Goal: Task Accomplishment & Management: Use online tool/utility

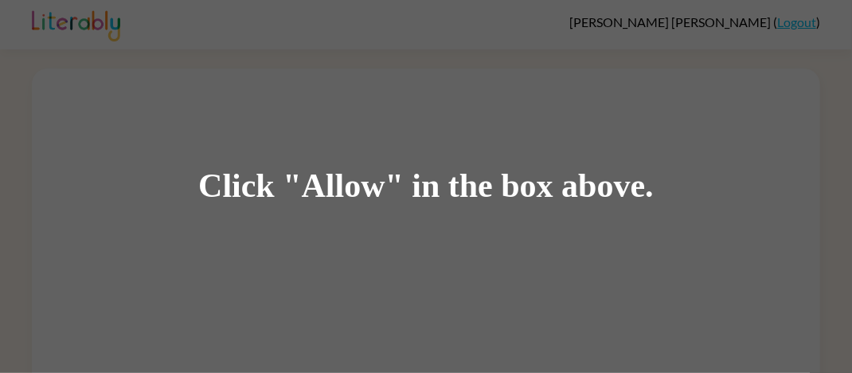
click at [747, 288] on div "Click "Allow" in the box above." at bounding box center [426, 186] width 852 height 373
click at [761, 293] on div "Click "Allow" in the box above." at bounding box center [426, 186] width 852 height 373
click at [787, 296] on div "Click "Allow" in the box above." at bounding box center [426, 186] width 852 height 373
click at [774, 304] on div "Click "Allow" in the box above." at bounding box center [426, 186] width 852 height 373
click at [739, 319] on div "Click "Allow" in the box above." at bounding box center [426, 186] width 852 height 373
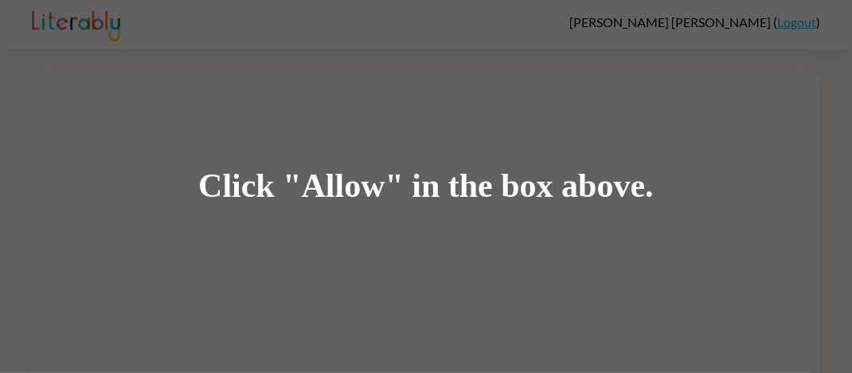
click at [739, 312] on div "Click "Allow" in the box above." at bounding box center [426, 186] width 852 height 373
click at [723, 221] on div "Click "Allow" in the box above." at bounding box center [426, 186] width 852 height 373
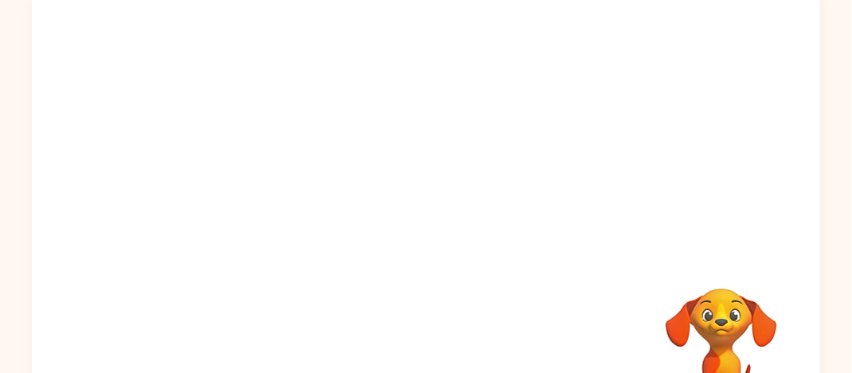
scroll to position [104, 0]
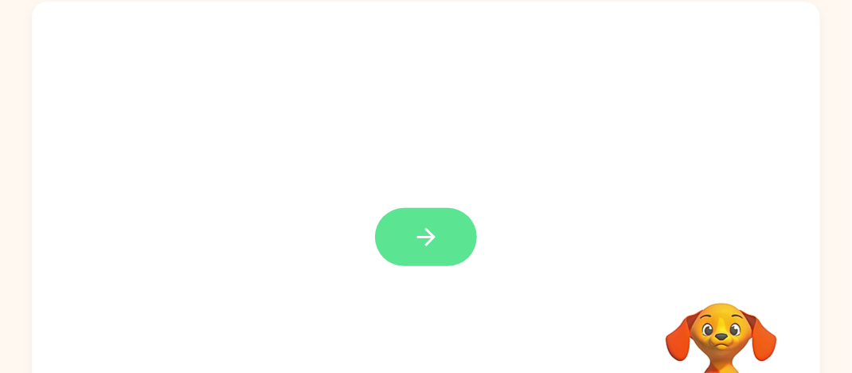
click at [431, 213] on button "button" at bounding box center [426, 237] width 102 height 58
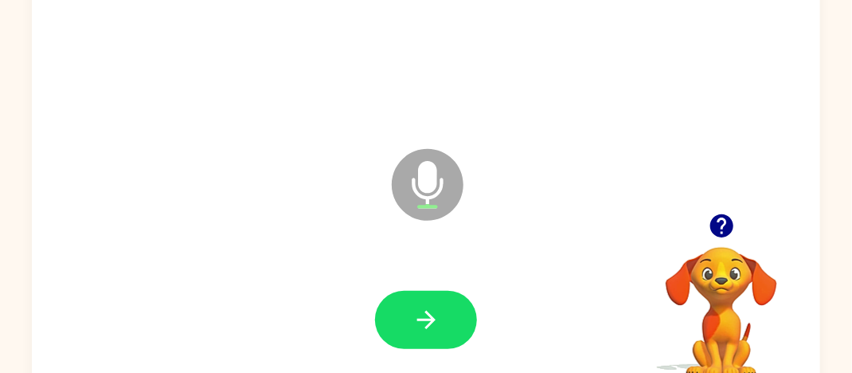
scroll to position [188, 0]
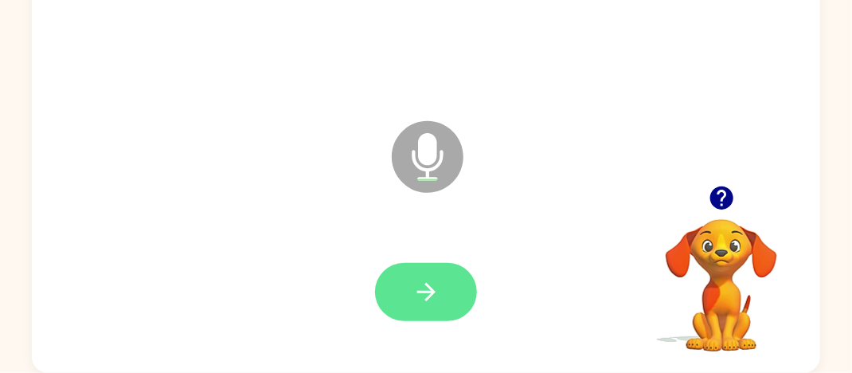
click at [425, 304] on icon "button" at bounding box center [427, 292] width 28 height 28
click at [443, 284] on button "button" at bounding box center [426, 292] width 102 height 58
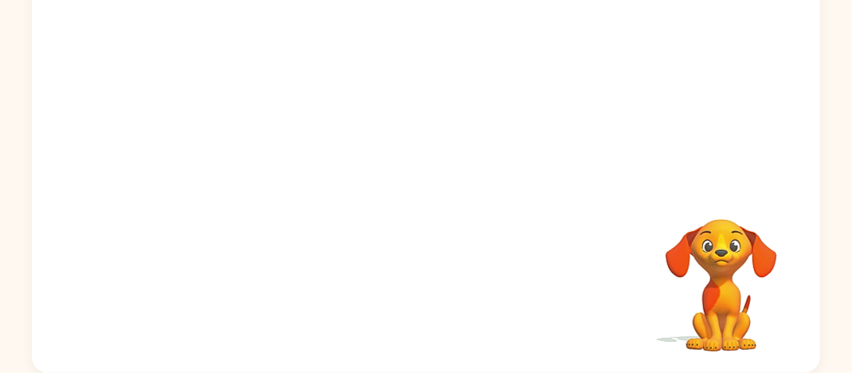
click at [480, 91] on div at bounding box center [388, 116] width 680 height 57
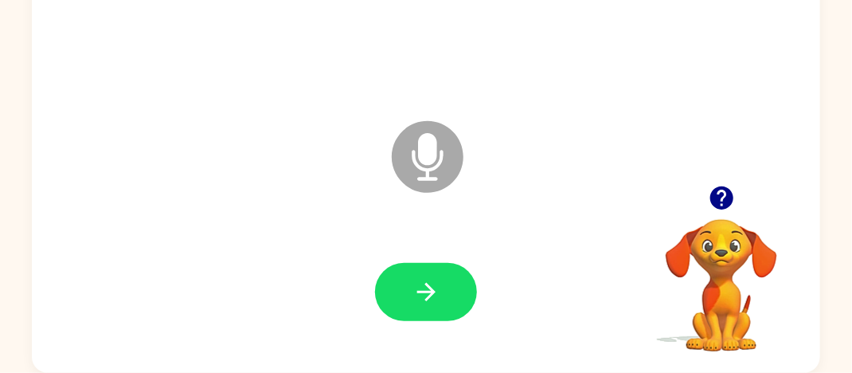
click at [480, 91] on div "Microphone The Microphone is here when it is your turn to talk" at bounding box center [388, 116] width 680 height 57
click at [437, 135] on icon at bounding box center [428, 157] width 72 height 72
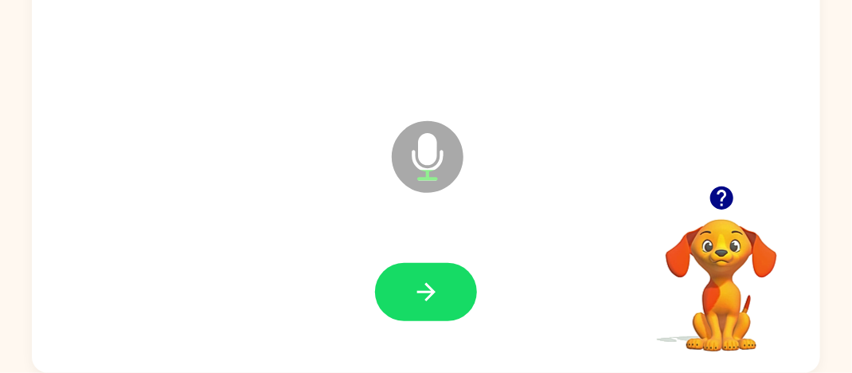
click at [429, 137] on icon "Microphone The Microphone is here when it is your turn to talk" at bounding box center [507, 177] width 239 height 120
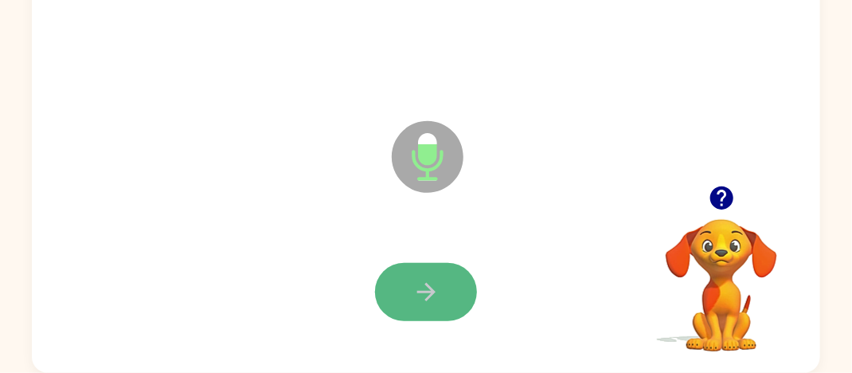
click at [414, 288] on icon "button" at bounding box center [427, 292] width 28 height 28
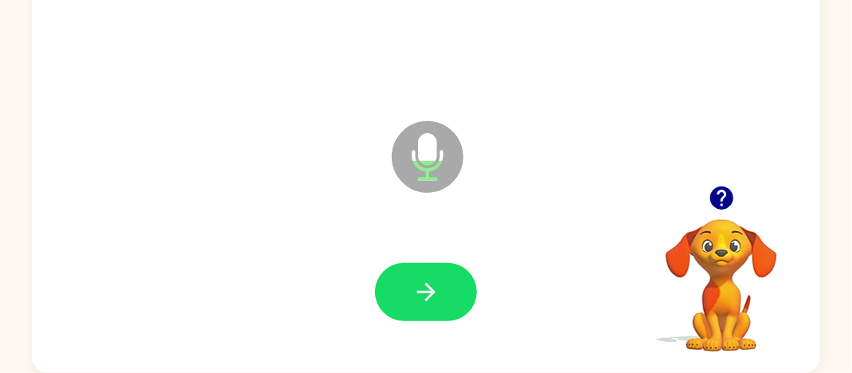
click at [421, 155] on icon "Microphone The Microphone is here when it is your turn to talk" at bounding box center [507, 177] width 239 height 120
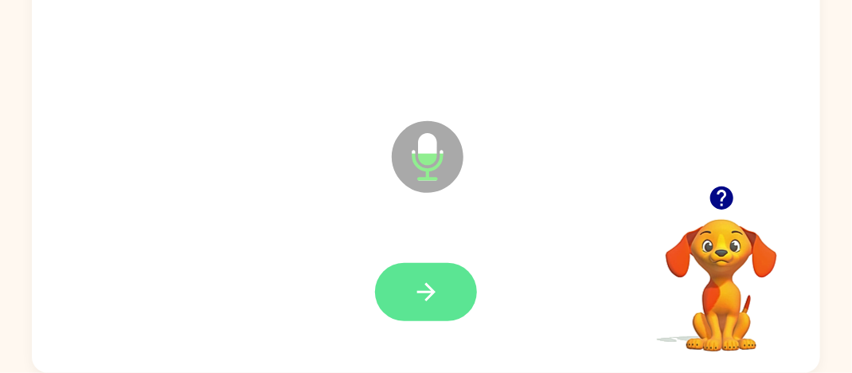
click at [417, 308] on button "button" at bounding box center [426, 292] width 102 height 58
click at [429, 287] on icon "button" at bounding box center [426, 292] width 18 height 18
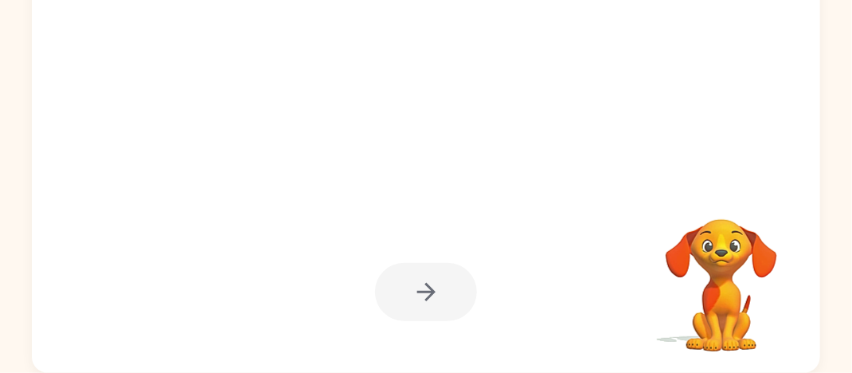
click at [437, 299] on div at bounding box center [426, 292] width 102 height 58
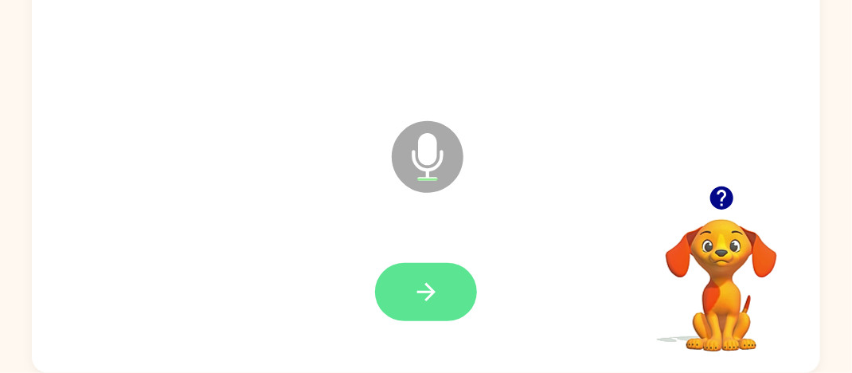
click at [460, 312] on button "button" at bounding box center [426, 292] width 102 height 58
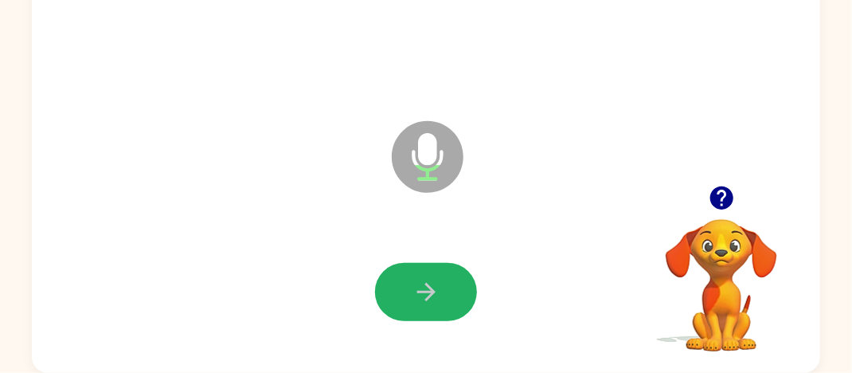
click at [459, 293] on button "button" at bounding box center [426, 292] width 102 height 58
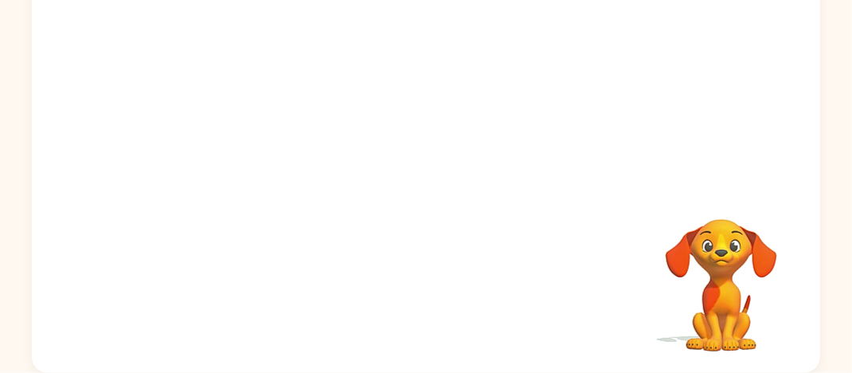
click at [461, 290] on div at bounding box center [426, 292] width 757 height 131
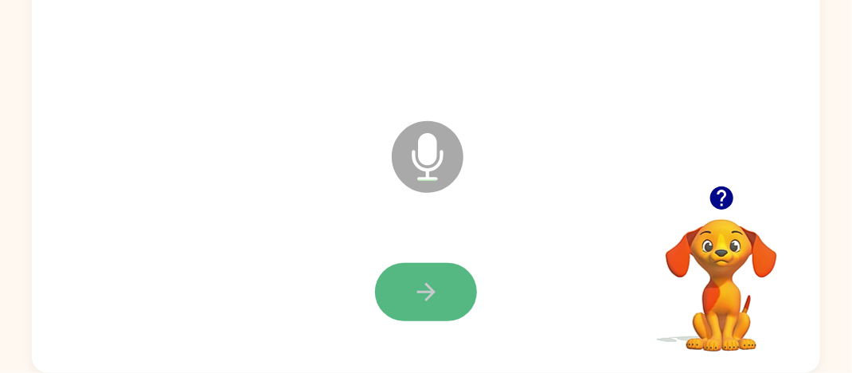
click at [430, 289] on icon "button" at bounding box center [427, 292] width 28 height 28
click at [451, 300] on button "button" at bounding box center [426, 292] width 102 height 58
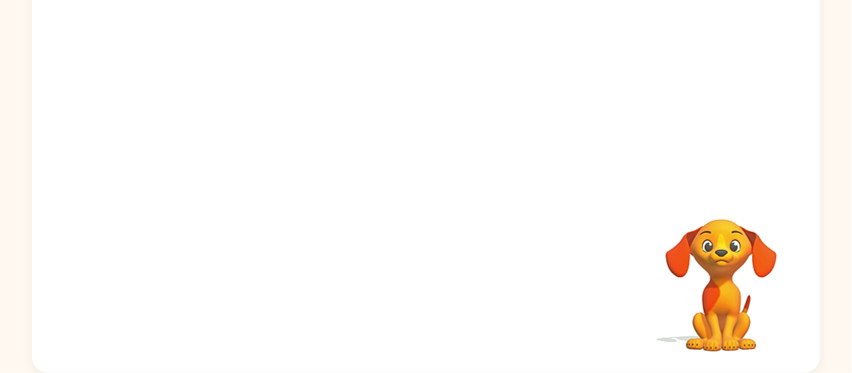
click at [415, 242] on div at bounding box center [426, 292] width 757 height 131
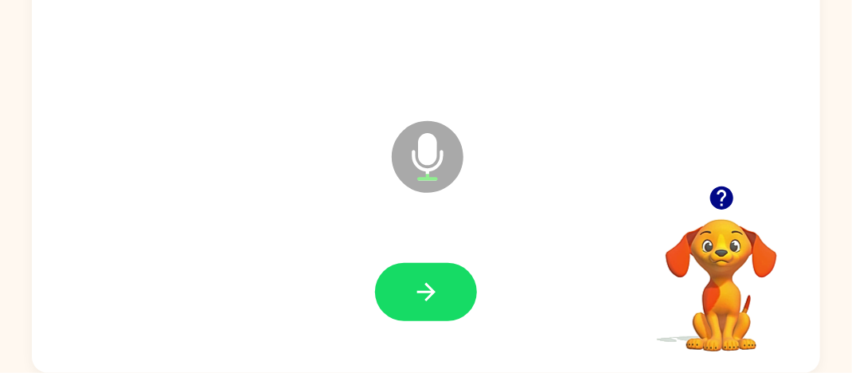
click at [424, 137] on icon "Microphone The Microphone is here when it is your turn to talk" at bounding box center [507, 177] width 239 height 120
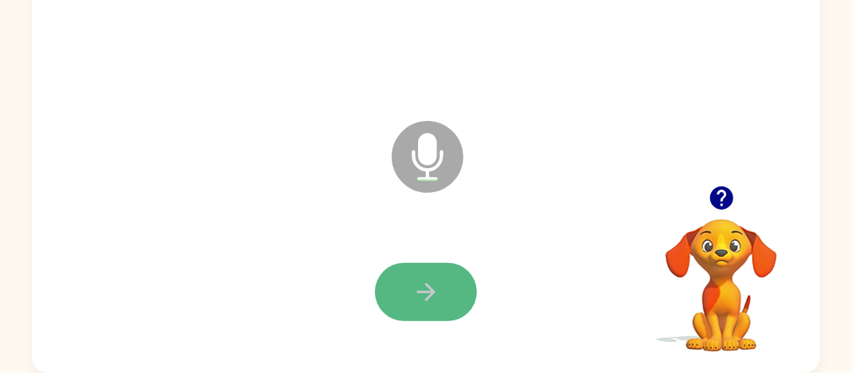
click at [429, 274] on button "button" at bounding box center [426, 292] width 102 height 58
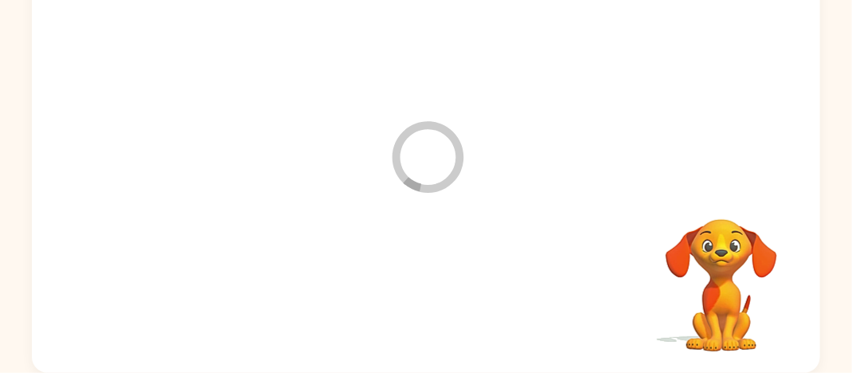
click at [429, 274] on div at bounding box center [426, 292] width 757 height 131
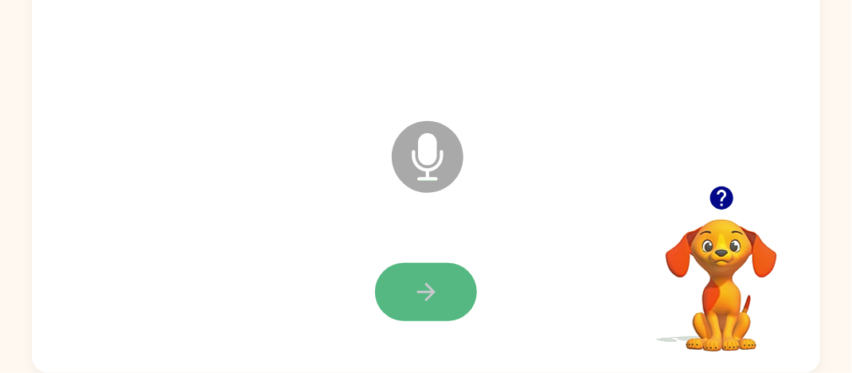
click at [413, 281] on icon "button" at bounding box center [427, 292] width 28 height 28
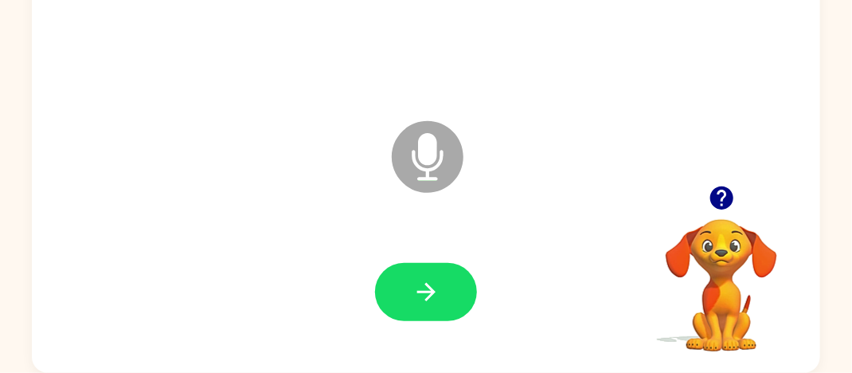
click at [409, 146] on icon at bounding box center [428, 157] width 72 height 72
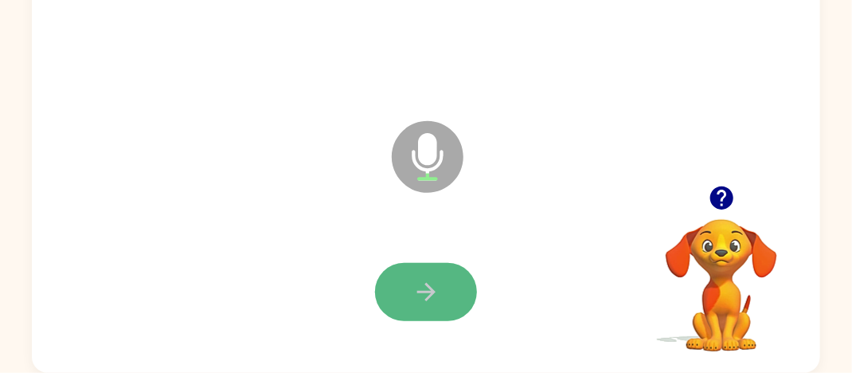
click at [436, 293] on icon "button" at bounding box center [427, 292] width 28 height 28
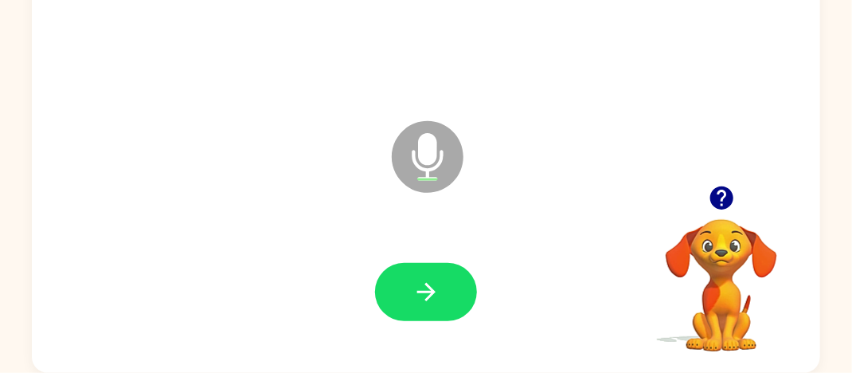
click at [309, 147] on div "Microphone The Microphone is here when it is your turn to talk" at bounding box center [426, 145] width 789 height 455
click at [411, 126] on icon at bounding box center [428, 157] width 72 height 72
drag, startPoint x: 390, startPoint y: 282, endPoint x: 392, endPoint y: 292, distance: 9.7
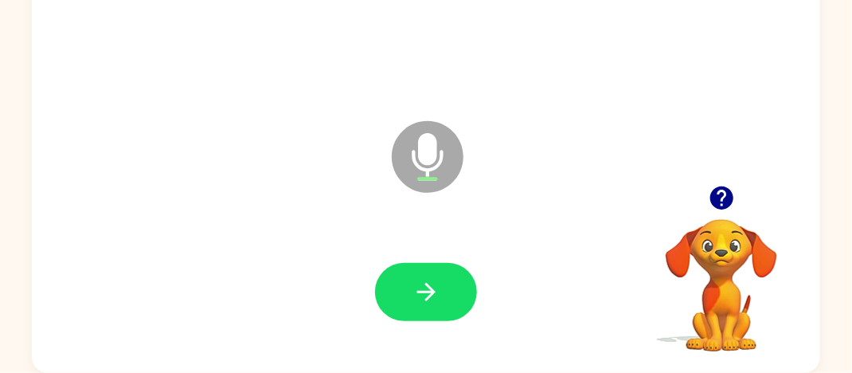
click at [392, 292] on button "button" at bounding box center [426, 292] width 102 height 58
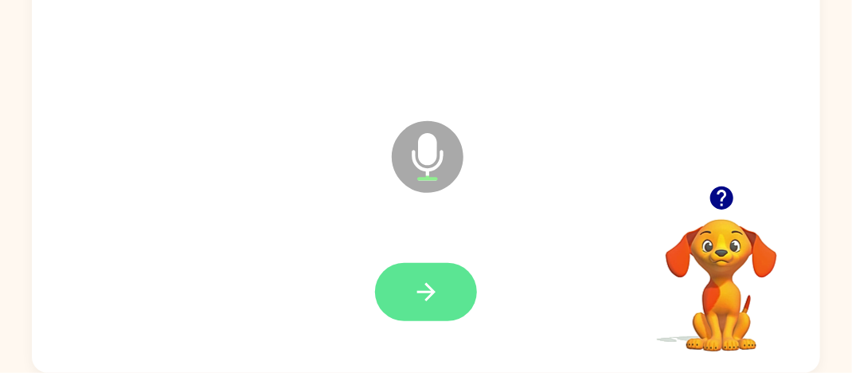
click at [417, 301] on icon "button" at bounding box center [427, 292] width 28 height 28
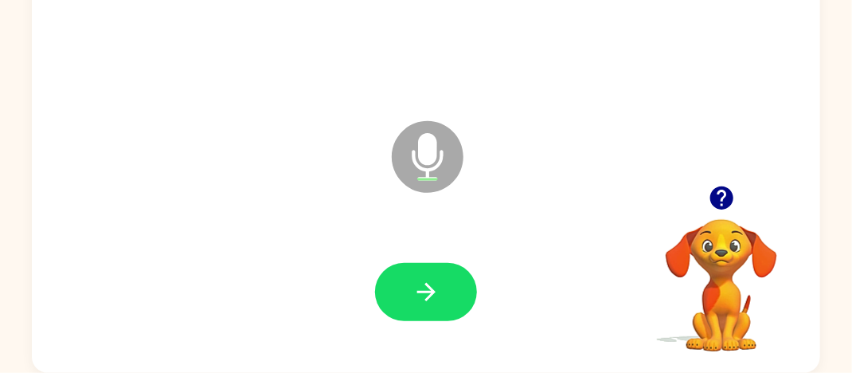
drag, startPoint x: 417, startPoint y: 301, endPoint x: 440, endPoint y: 201, distance: 102.8
click at [440, 201] on div "Microphone The Microphone is here when it is your turn to talk" at bounding box center [426, 145] width 789 height 455
click at [413, 135] on icon at bounding box center [428, 157] width 72 height 72
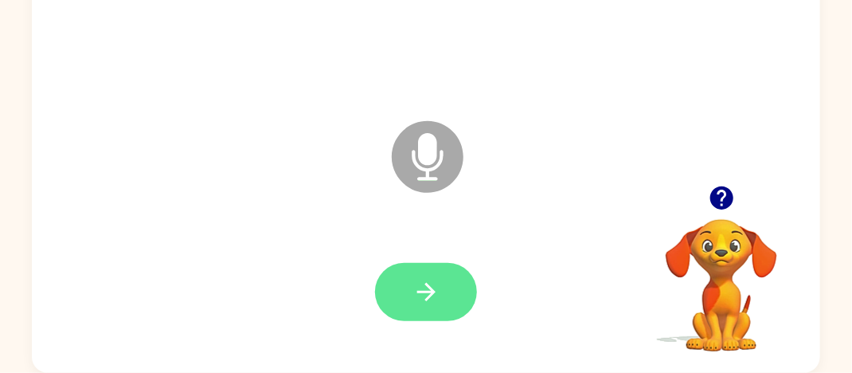
click at [423, 273] on button "button" at bounding box center [426, 292] width 102 height 58
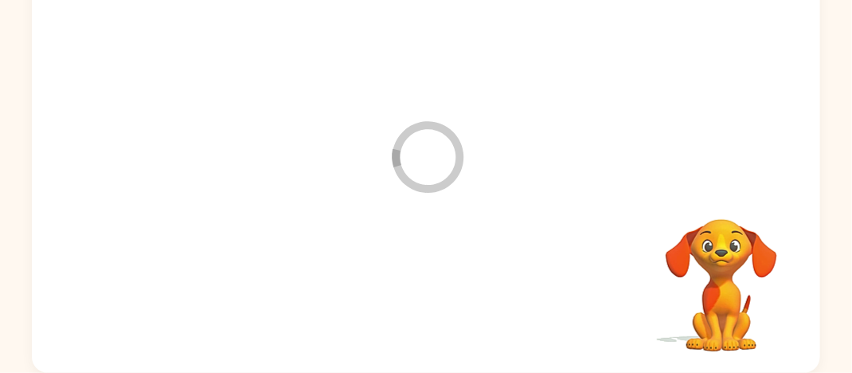
click at [432, 280] on div at bounding box center [426, 292] width 757 height 131
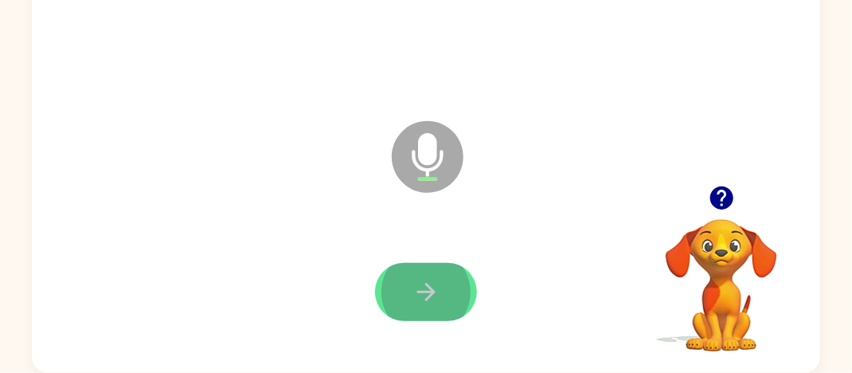
click at [402, 279] on button "button" at bounding box center [426, 292] width 102 height 58
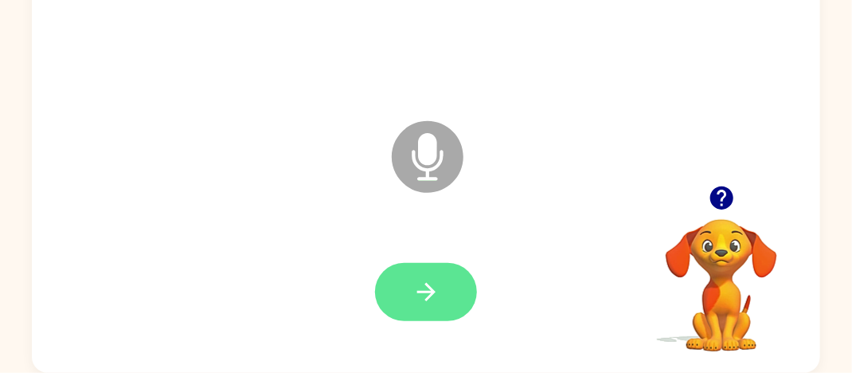
click at [409, 293] on button "button" at bounding box center [426, 292] width 102 height 58
click at [435, 296] on icon "button" at bounding box center [427, 292] width 28 height 28
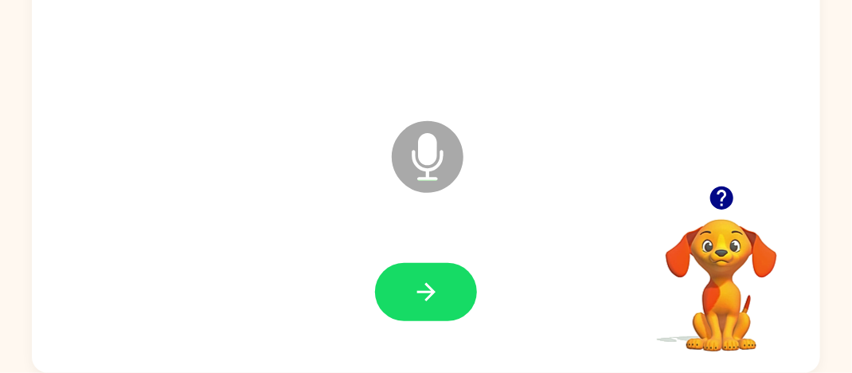
click at [394, 136] on icon "Microphone The Microphone is here when it is your turn to talk" at bounding box center [507, 177] width 239 height 120
click at [424, 135] on icon "Microphone The Microphone is here when it is your turn to talk" at bounding box center [507, 177] width 239 height 120
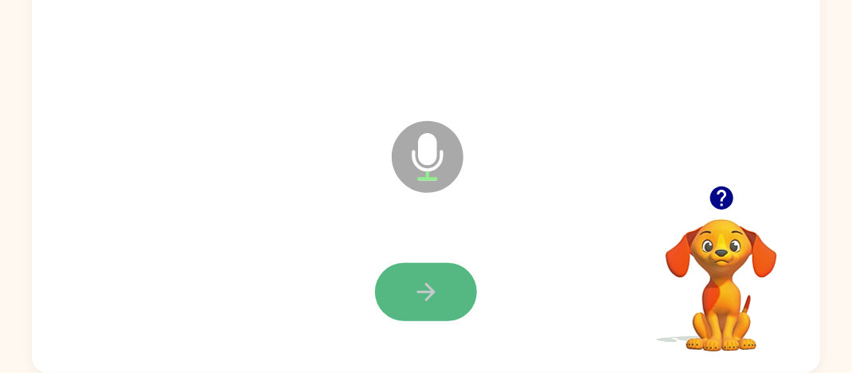
click at [433, 293] on icon "button" at bounding box center [426, 292] width 18 height 18
click at [462, 278] on button "button" at bounding box center [426, 292] width 102 height 58
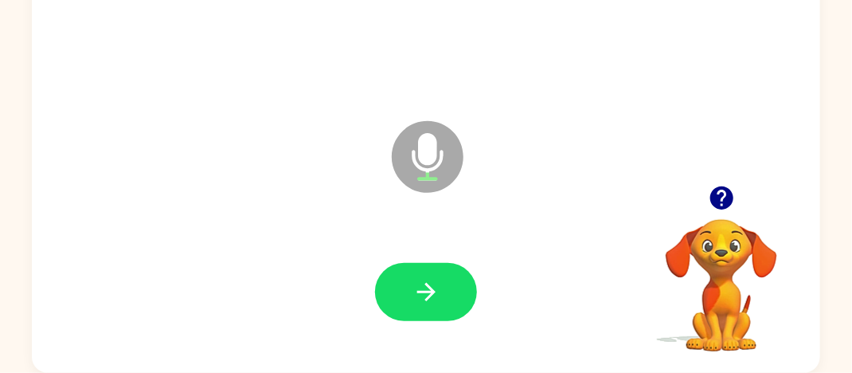
click at [439, 147] on icon at bounding box center [428, 157] width 72 height 72
click at [438, 147] on icon at bounding box center [428, 157] width 72 height 72
click at [400, 137] on icon at bounding box center [428, 157] width 72 height 72
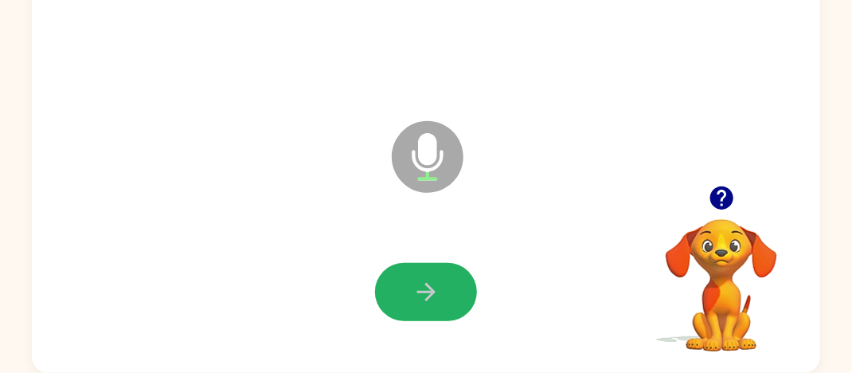
click at [409, 263] on button "button" at bounding box center [426, 292] width 102 height 58
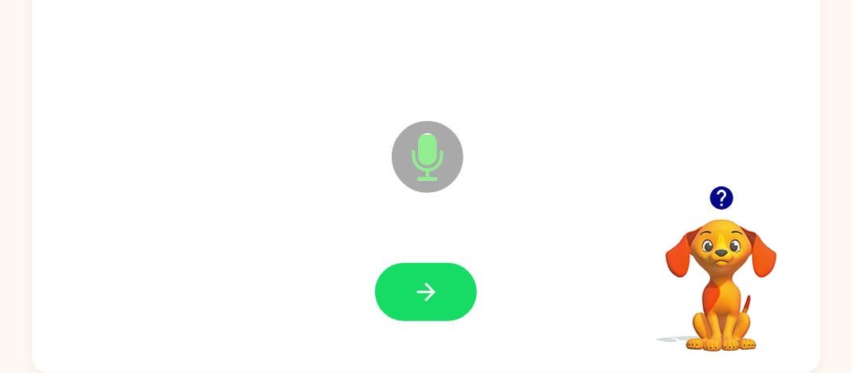
click at [421, 249] on div at bounding box center [426, 292] width 757 height 131
click at [432, 338] on div at bounding box center [426, 292] width 757 height 131
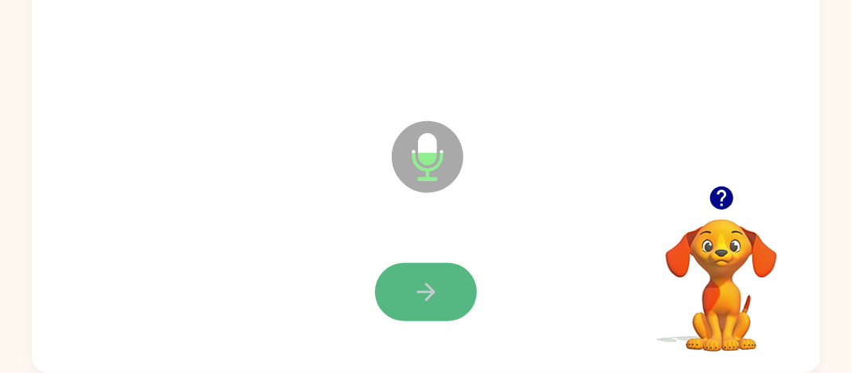
drag, startPoint x: 446, startPoint y: 279, endPoint x: 429, endPoint y: 270, distance: 18.9
click at [429, 270] on button "button" at bounding box center [426, 292] width 102 height 58
click at [437, 292] on icon "button" at bounding box center [427, 292] width 28 height 28
click at [413, 296] on icon "button" at bounding box center [427, 292] width 28 height 28
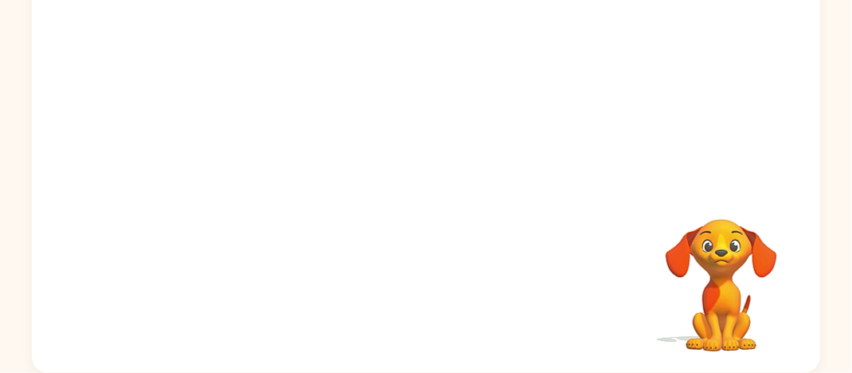
click at [406, 317] on div "Your browser must support playing .mp4 files to use Literably. Please try using…" at bounding box center [426, 145] width 789 height 455
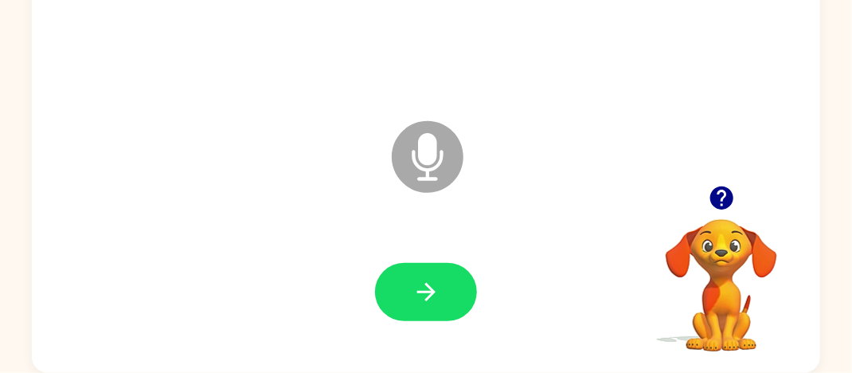
click at [406, 319] on div at bounding box center [426, 292] width 757 height 131
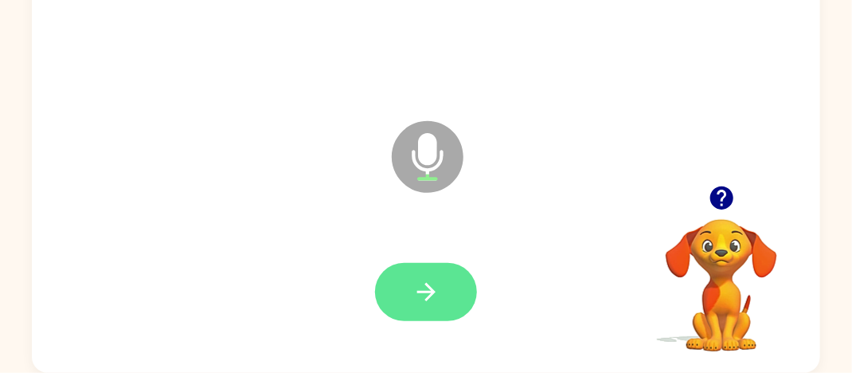
click at [413, 284] on icon "button" at bounding box center [427, 292] width 28 height 28
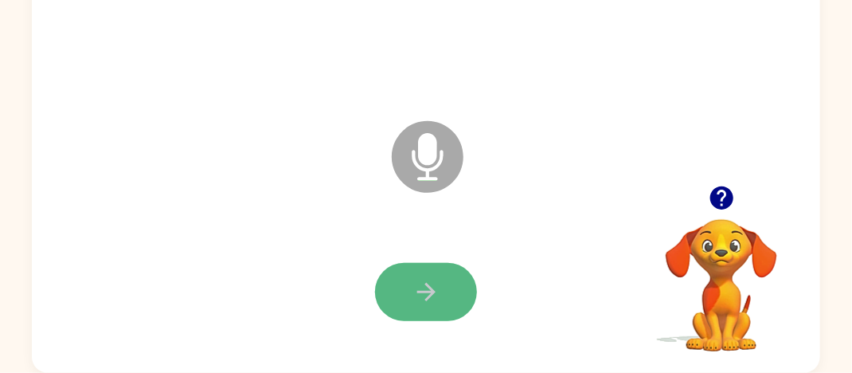
click at [413, 281] on icon "button" at bounding box center [427, 292] width 28 height 28
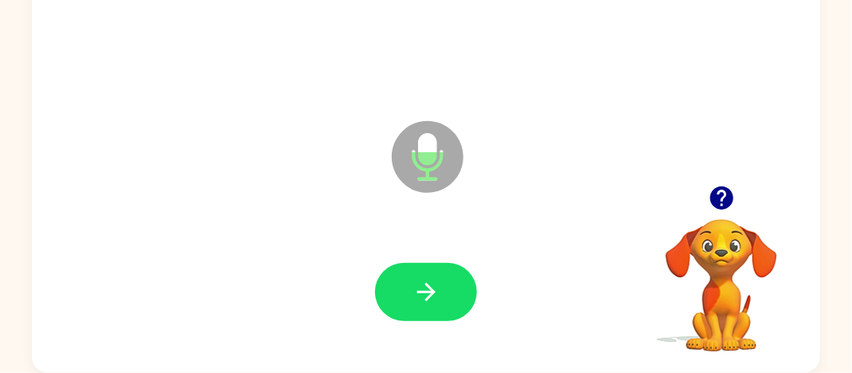
scroll to position [129, 0]
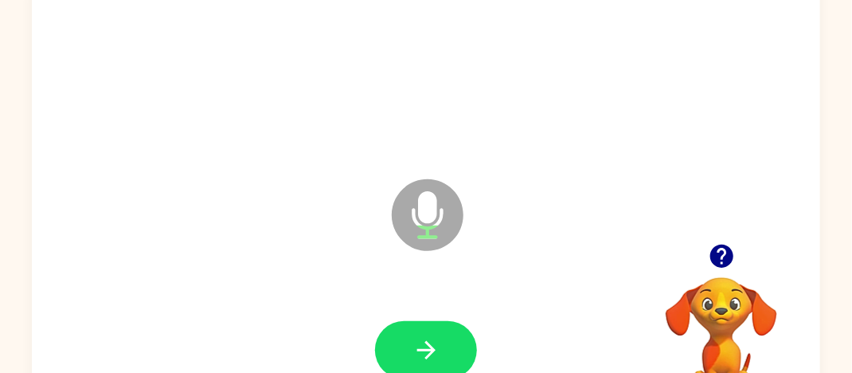
click at [331, 319] on div at bounding box center [426, 350] width 757 height 131
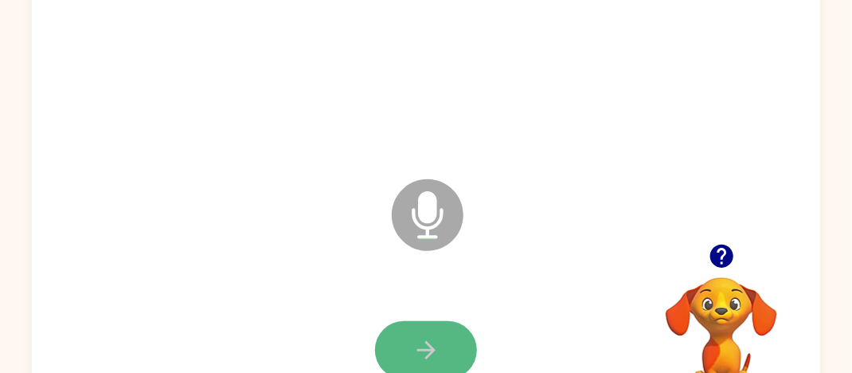
click at [399, 343] on button "button" at bounding box center [426, 350] width 102 height 58
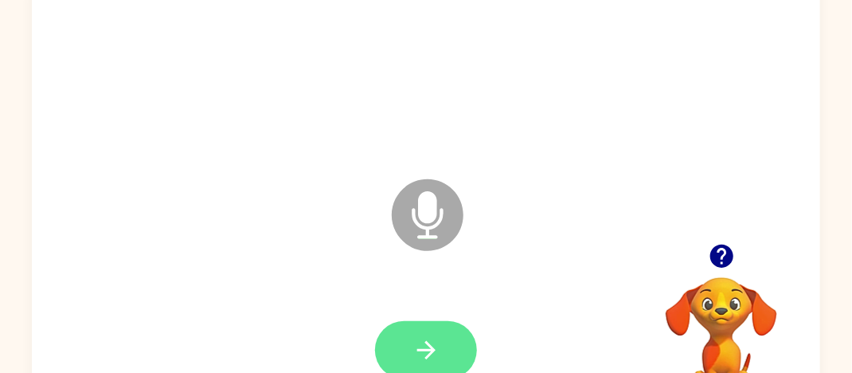
click at [411, 351] on button "button" at bounding box center [426, 350] width 102 height 58
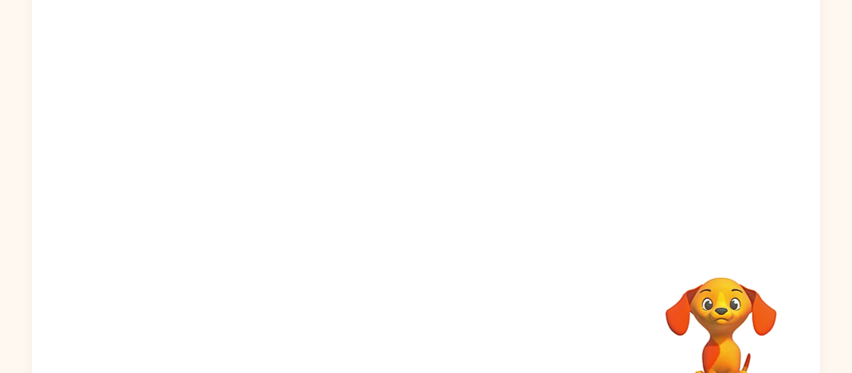
click at [425, 208] on div at bounding box center [426, 203] width 789 height 455
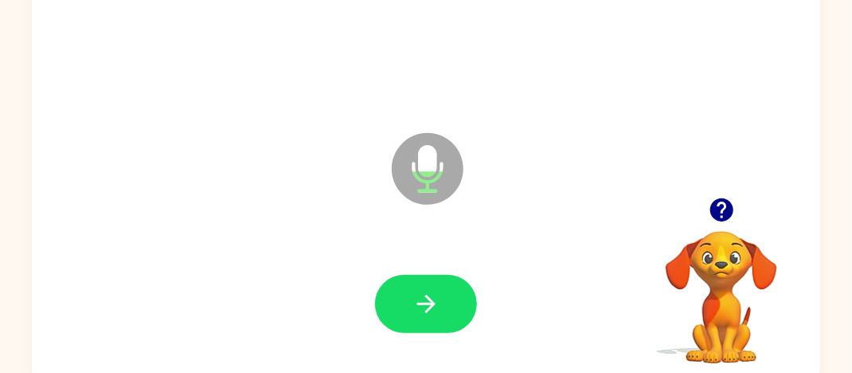
scroll to position [170, 0]
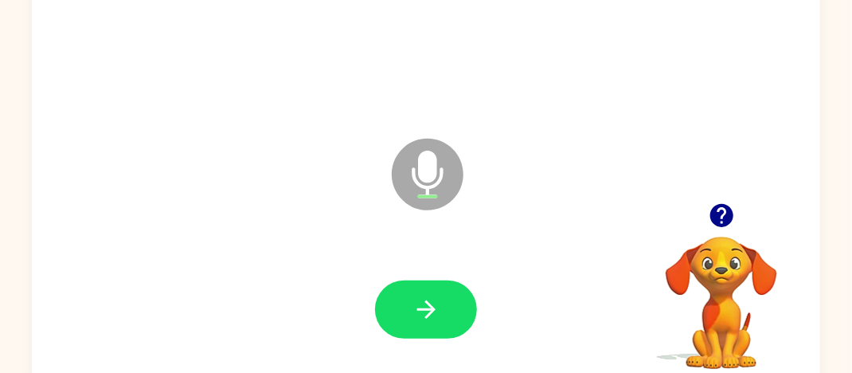
click at [437, 161] on icon at bounding box center [428, 175] width 72 height 72
click at [417, 276] on div at bounding box center [426, 310] width 757 height 131
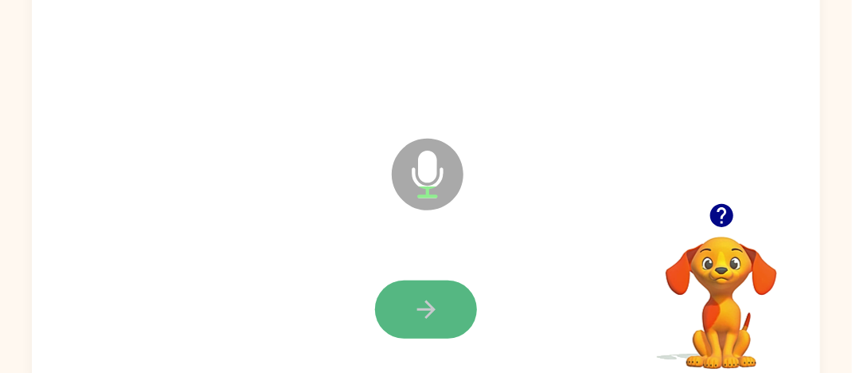
click at [425, 298] on icon "button" at bounding box center [427, 310] width 28 height 28
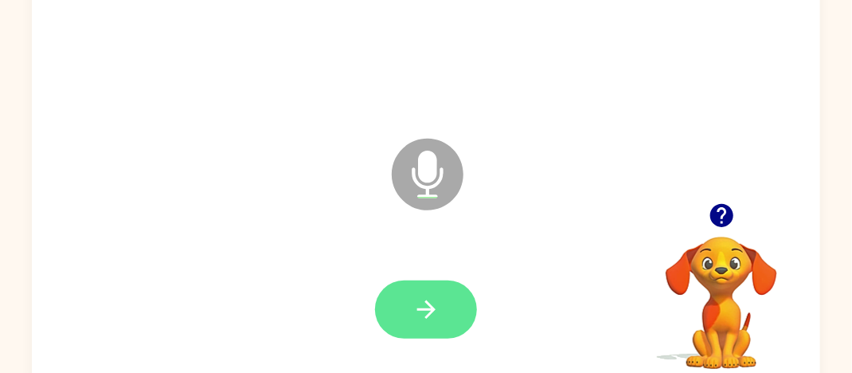
drag, startPoint x: 421, startPoint y: 298, endPoint x: 421, endPoint y: 288, distance: 10.4
click at [421, 288] on button "button" at bounding box center [426, 309] width 102 height 58
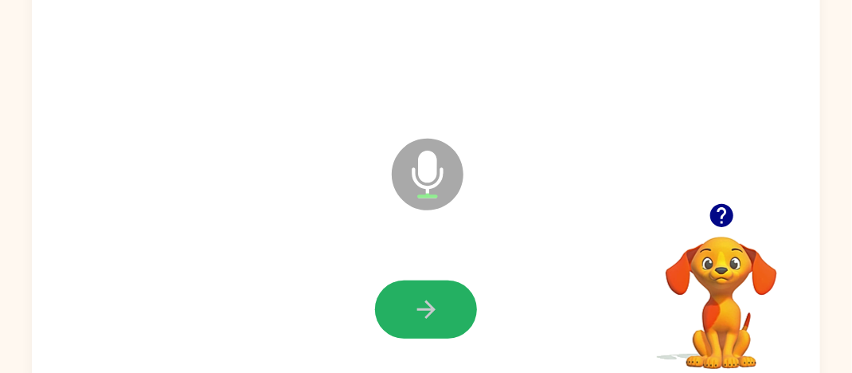
click at [429, 293] on button "button" at bounding box center [426, 309] width 102 height 58
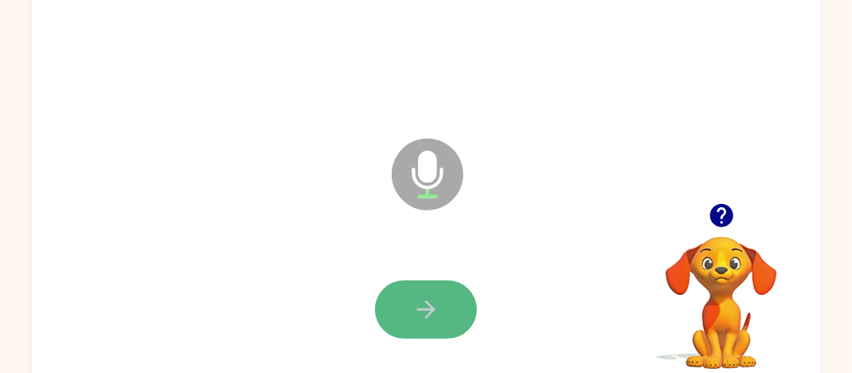
click at [429, 293] on button "button" at bounding box center [426, 309] width 102 height 58
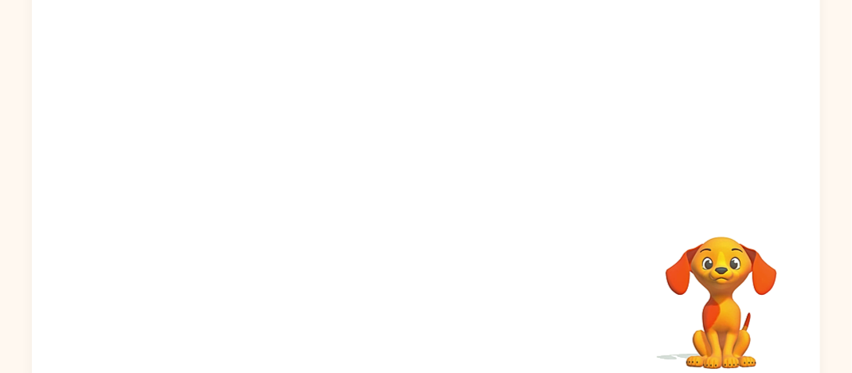
drag, startPoint x: 330, startPoint y: 224, endPoint x: 405, endPoint y: 249, distance: 79.1
click at [405, 249] on div at bounding box center [426, 162] width 789 height 455
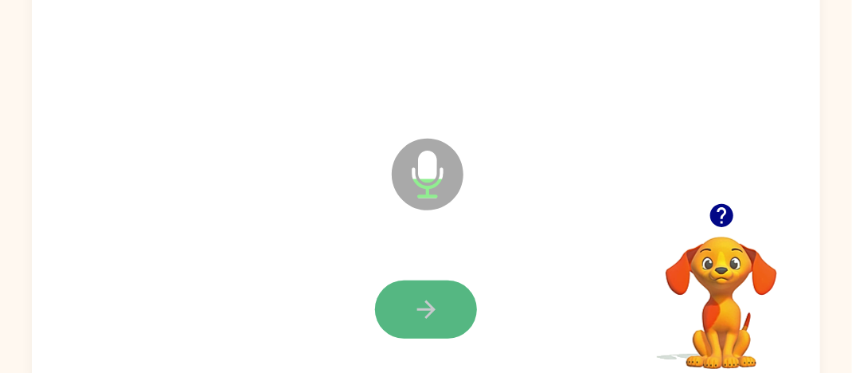
click at [400, 283] on button "button" at bounding box center [426, 309] width 102 height 58
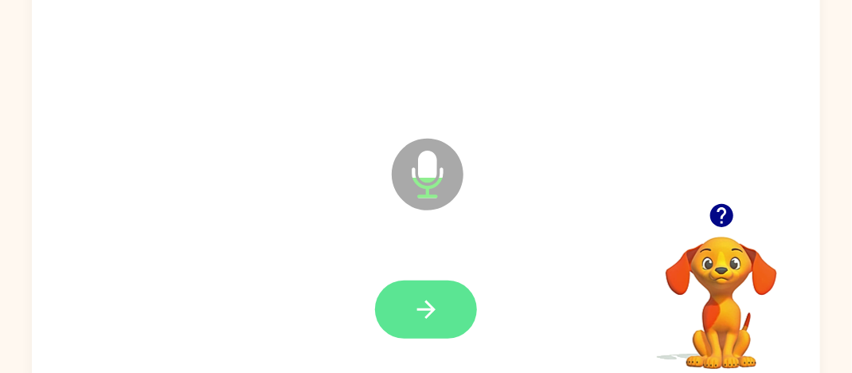
click at [402, 286] on button "button" at bounding box center [426, 309] width 102 height 58
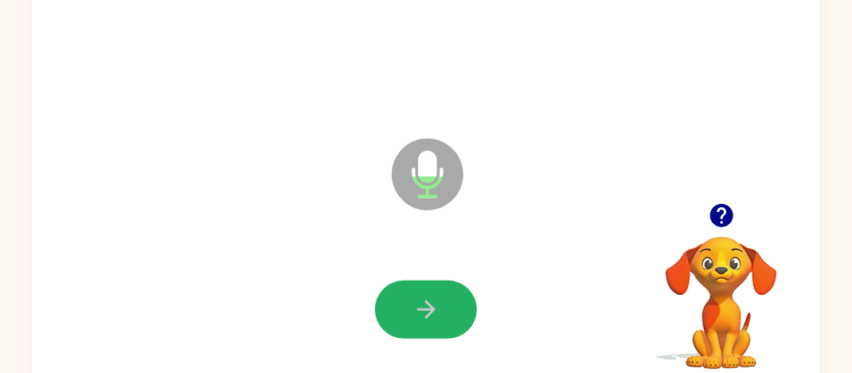
drag, startPoint x: 402, startPoint y: 286, endPoint x: 417, endPoint y: 319, distance: 36.3
click at [417, 319] on button "button" at bounding box center [426, 309] width 102 height 58
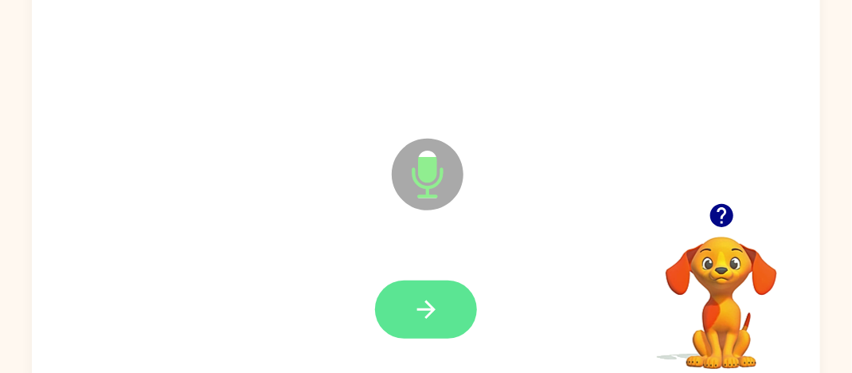
click at [398, 289] on button "button" at bounding box center [426, 309] width 102 height 58
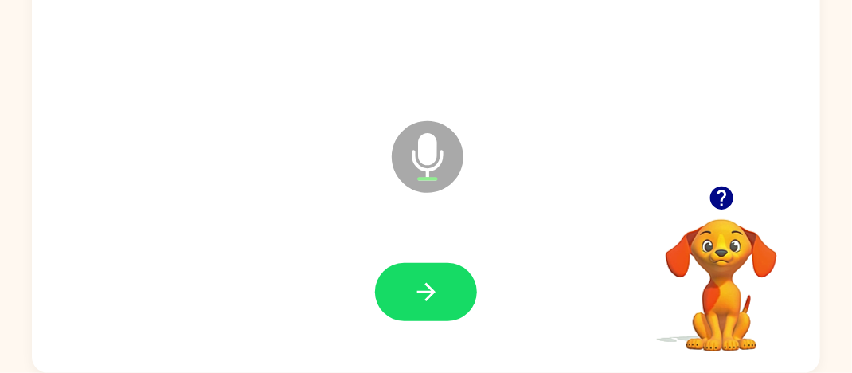
scroll to position [186, 0]
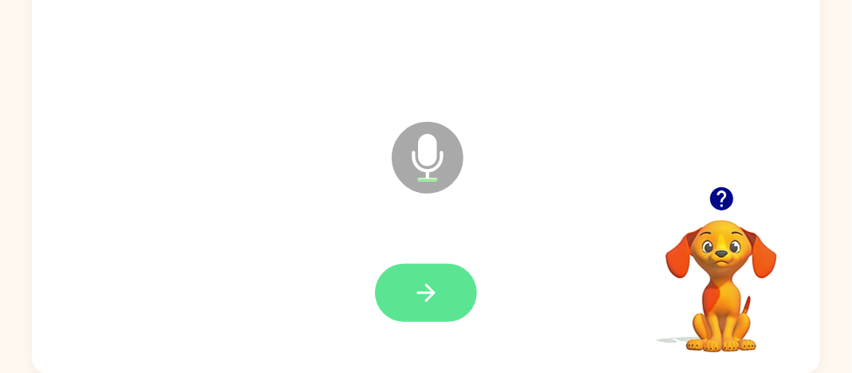
click at [399, 280] on button "button" at bounding box center [426, 293] width 102 height 58
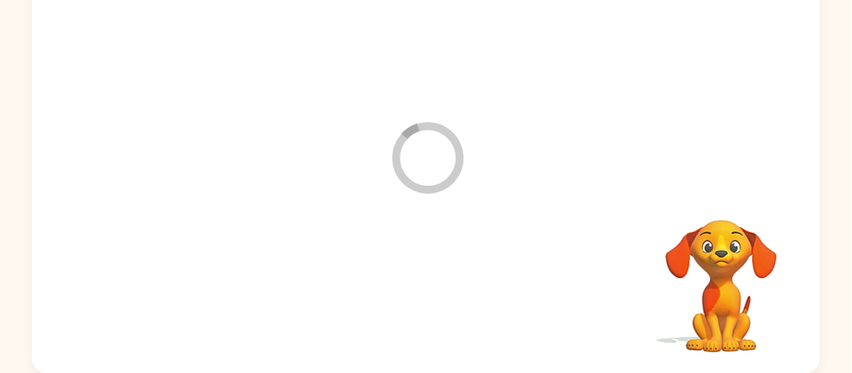
click at [394, 284] on div at bounding box center [426, 293] width 757 height 131
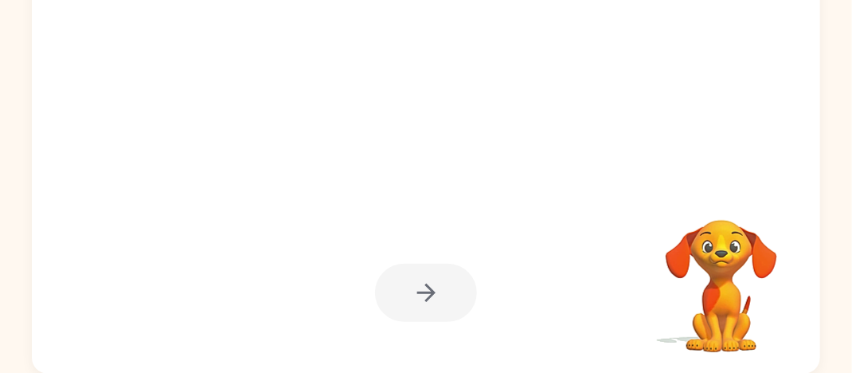
click at [397, 283] on div at bounding box center [426, 293] width 102 height 58
click at [377, 306] on div at bounding box center [426, 293] width 102 height 58
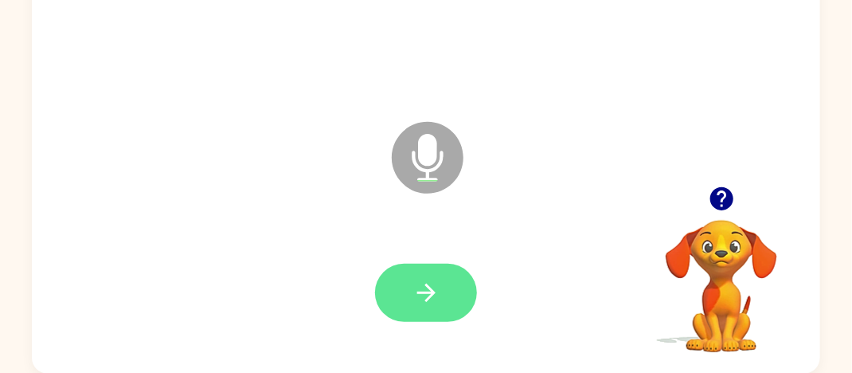
click at [411, 272] on button "button" at bounding box center [426, 293] width 102 height 58
click at [421, 285] on icon "button" at bounding box center [427, 293] width 28 height 28
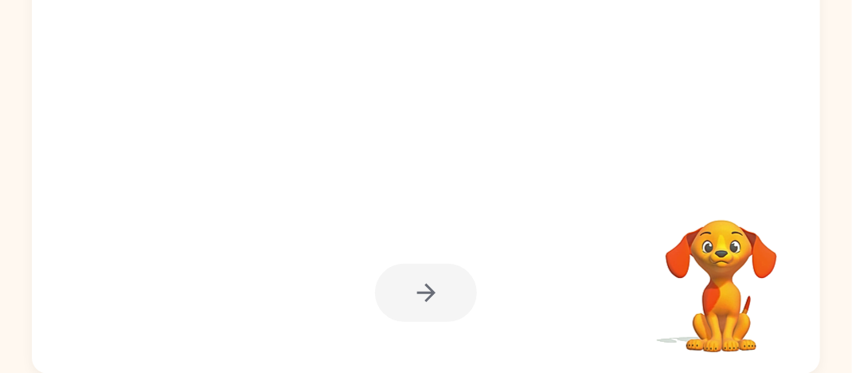
click at [386, 118] on div at bounding box center [388, 117] width 680 height 57
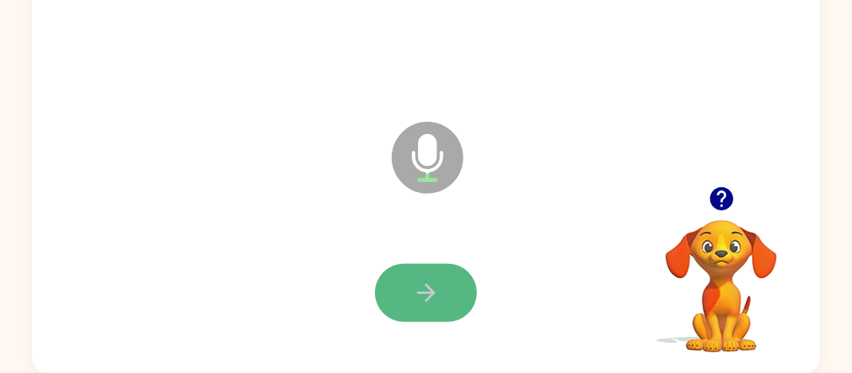
click at [433, 267] on button "button" at bounding box center [426, 293] width 102 height 58
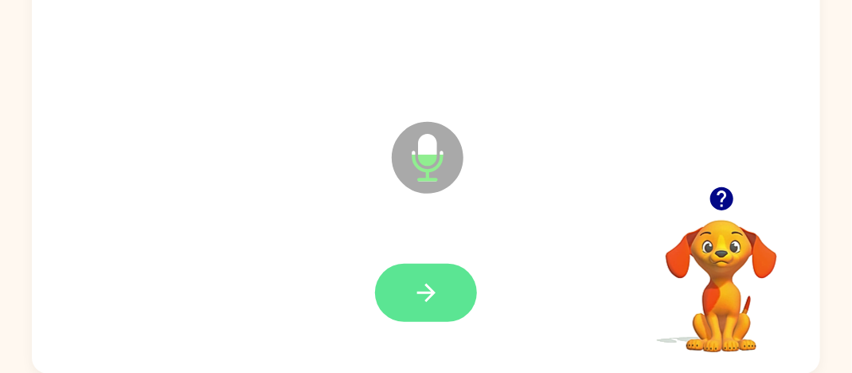
click at [441, 280] on button "button" at bounding box center [426, 293] width 102 height 58
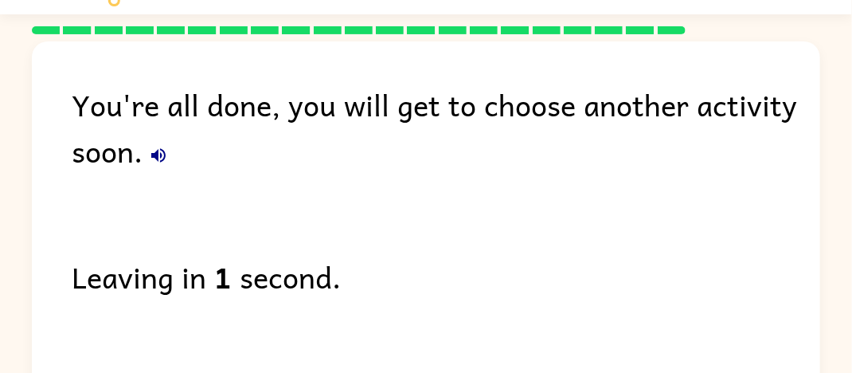
scroll to position [37, 0]
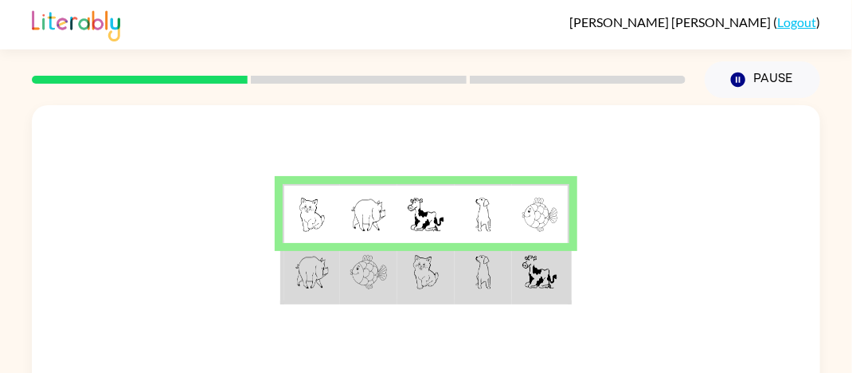
click at [414, 209] on img at bounding box center [426, 215] width 37 height 34
click at [418, 163] on div at bounding box center [426, 239] width 789 height 268
click at [410, 189] on td at bounding box center [426, 214] width 57 height 60
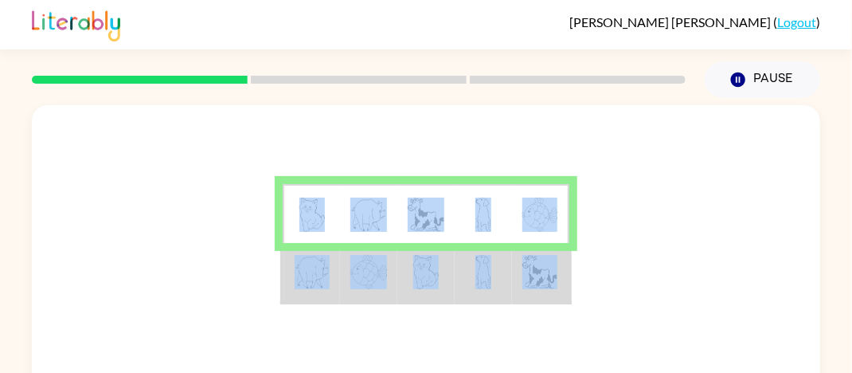
click at [410, 189] on td at bounding box center [426, 214] width 57 height 60
click at [178, 226] on div at bounding box center [426, 239] width 789 height 268
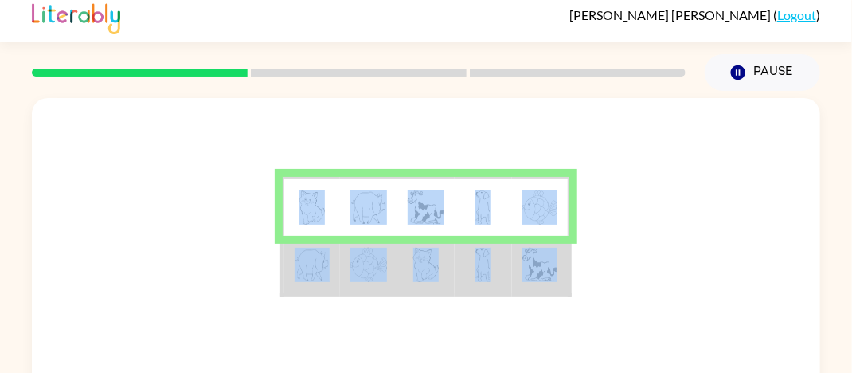
scroll to position [25, 0]
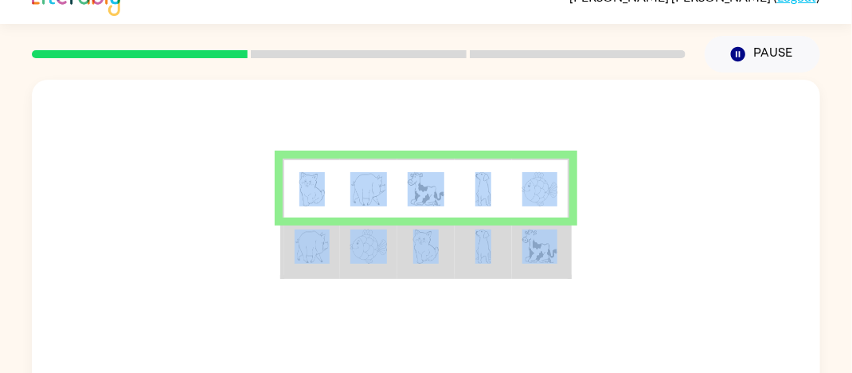
drag, startPoint x: 158, startPoint y: 178, endPoint x: 231, endPoint y: 174, distance: 73.5
click at [231, 174] on div at bounding box center [426, 214] width 789 height 268
click at [246, 195] on div at bounding box center [426, 214] width 789 height 268
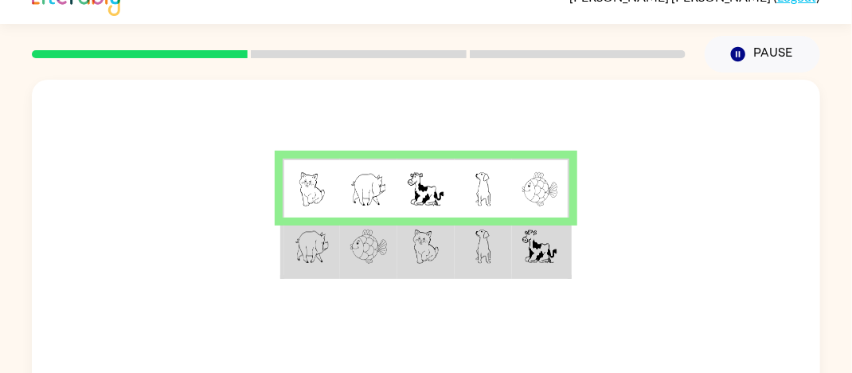
click at [514, 225] on td at bounding box center [540, 247] width 57 height 60
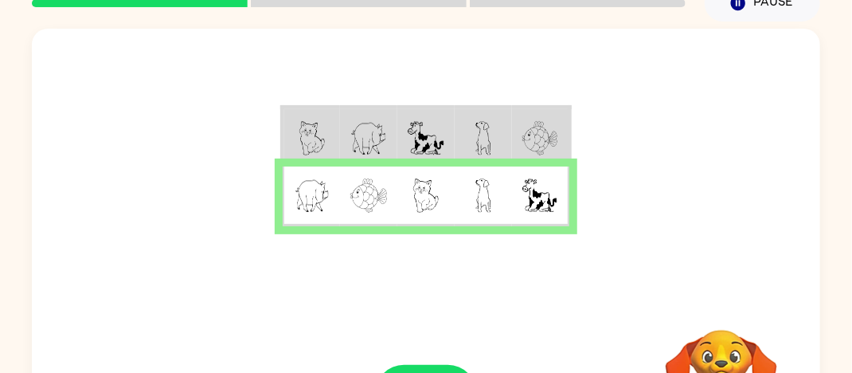
scroll to position [188, 0]
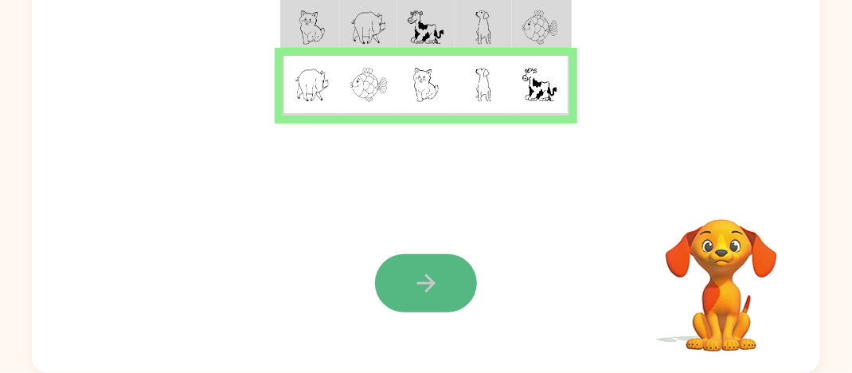
click at [427, 276] on icon "button" at bounding box center [426, 283] width 18 height 18
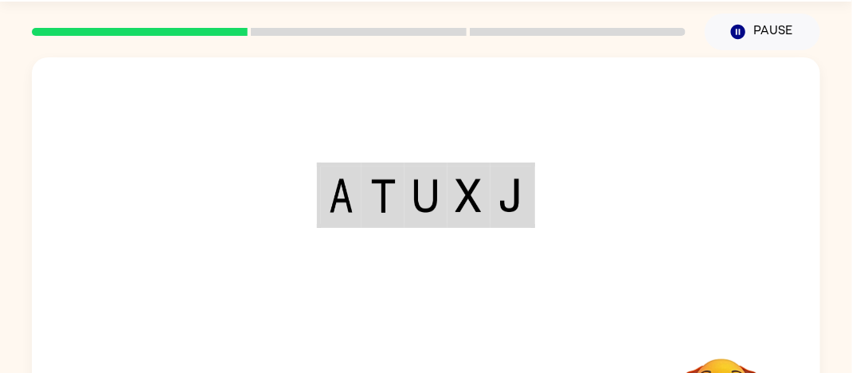
scroll to position [48, 0]
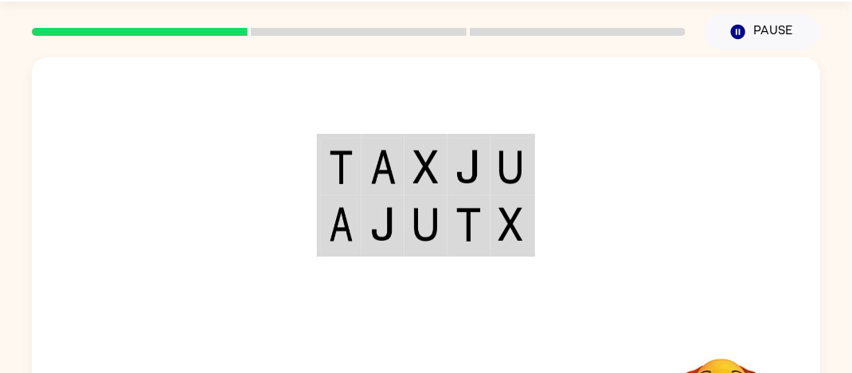
click at [346, 148] on td at bounding box center [340, 166] width 43 height 60
click at [293, 188] on div at bounding box center [426, 191] width 789 height 268
click at [296, 171] on div at bounding box center [426, 191] width 789 height 268
click at [329, 148] on td at bounding box center [340, 166] width 43 height 60
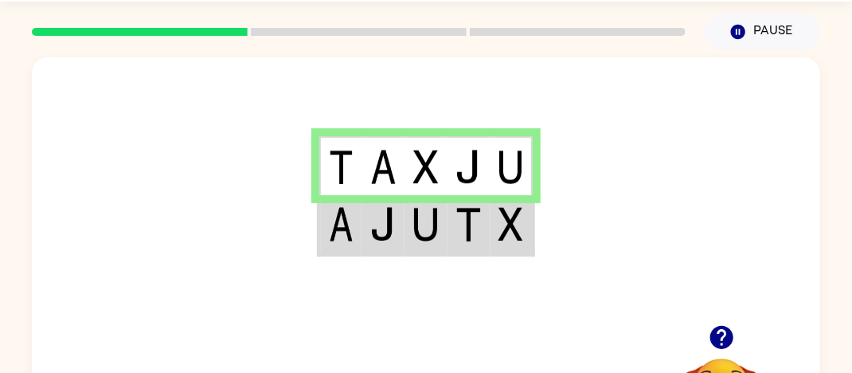
click at [329, 148] on td at bounding box center [340, 166] width 43 height 60
click at [343, 217] on img at bounding box center [341, 224] width 25 height 34
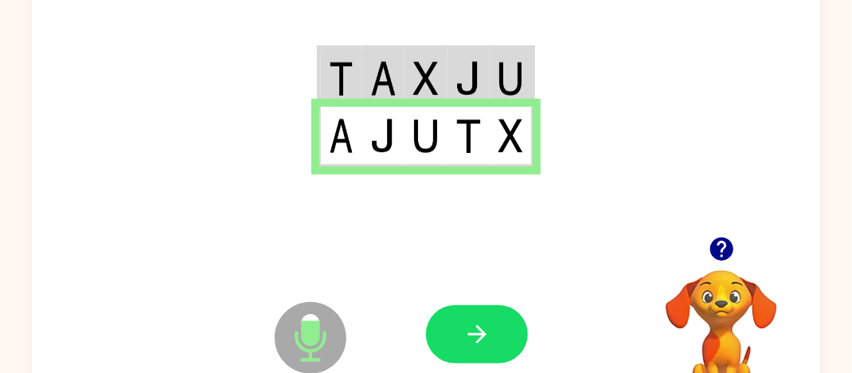
scroll to position [186, 0]
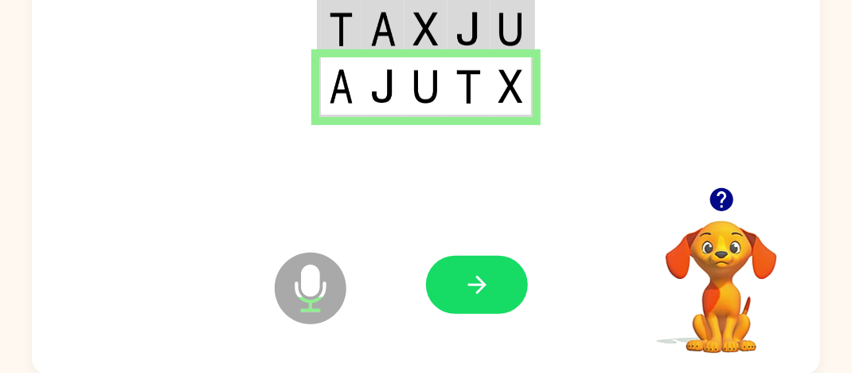
click at [408, 242] on div "Microphone The Microphone is here when it is your turn to talk Your browser mus…" at bounding box center [426, 284] width 789 height 179
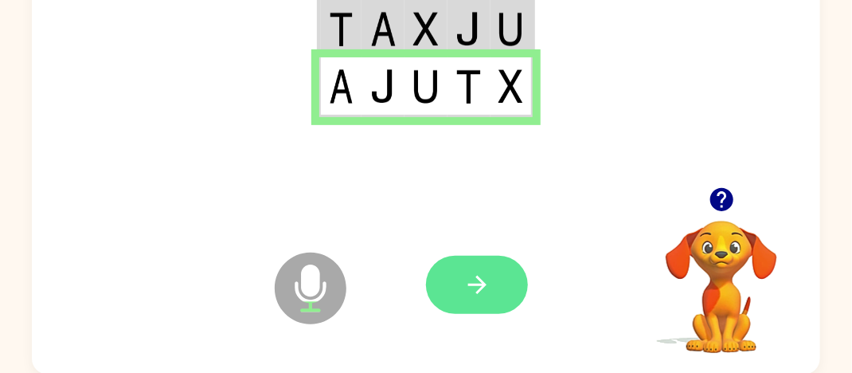
click at [435, 265] on button "button" at bounding box center [477, 285] width 102 height 58
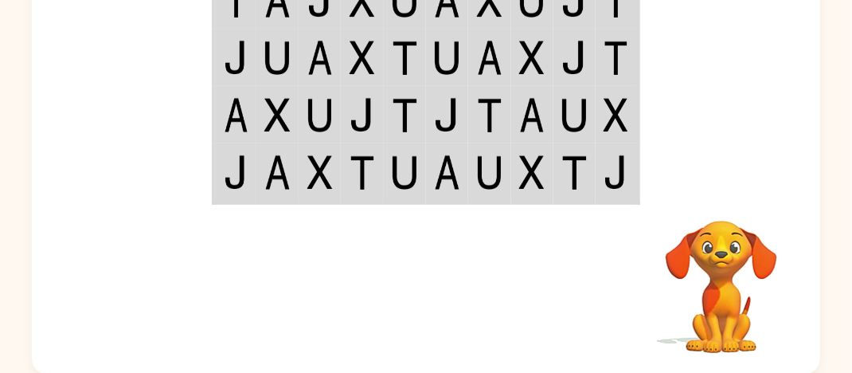
click at [355, 146] on td at bounding box center [362, 173] width 42 height 60
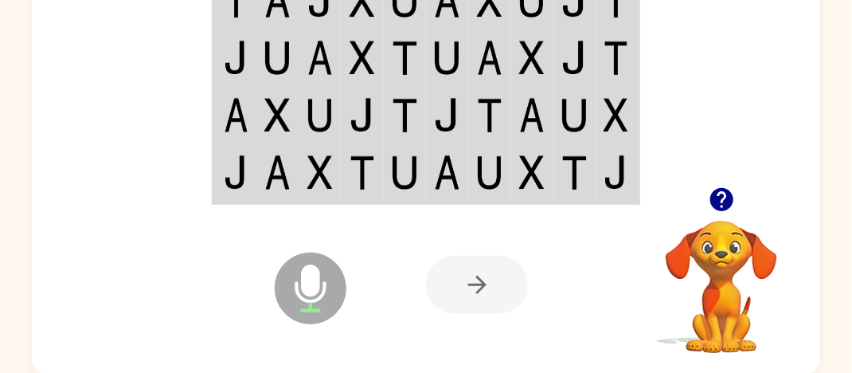
click at [355, 146] on td at bounding box center [362, 173] width 42 height 60
click at [350, 169] on img at bounding box center [362, 172] width 25 height 34
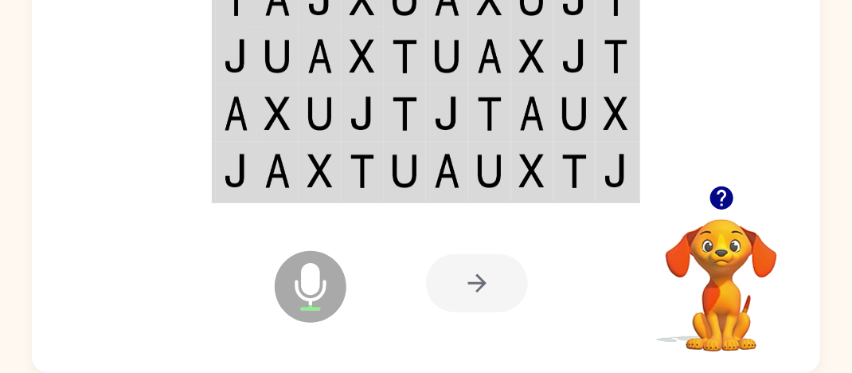
click at [316, 274] on icon "Microphone The Microphone is here when it is your turn to talk" at bounding box center [390, 307] width 239 height 120
click at [418, 149] on td at bounding box center [405, 172] width 42 height 60
click at [441, 155] on img at bounding box center [446, 171] width 25 height 34
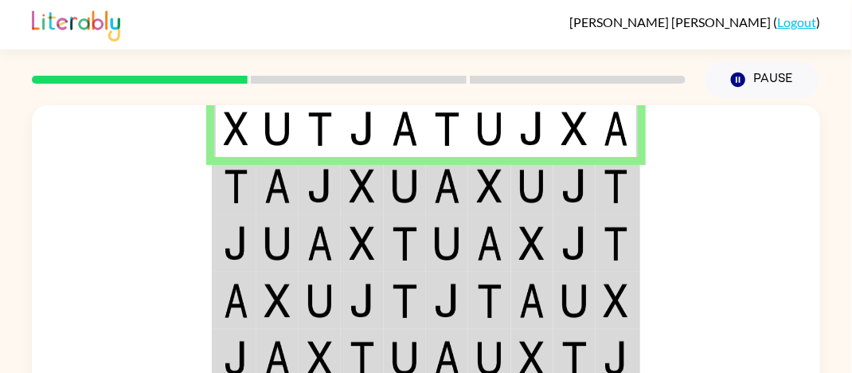
click at [303, 169] on td at bounding box center [320, 185] width 42 height 57
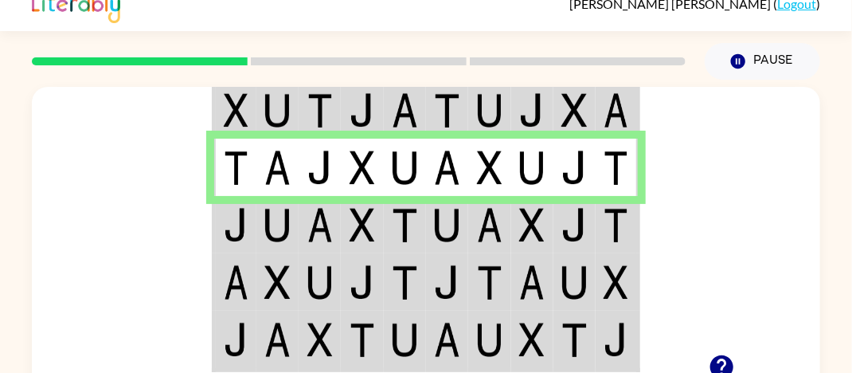
scroll to position [25, 0]
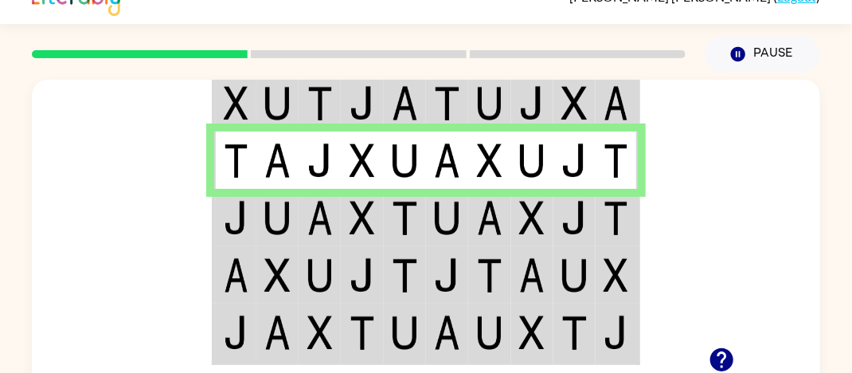
click at [481, 214] on img at bounding box center [489, 218] width 25 height 34
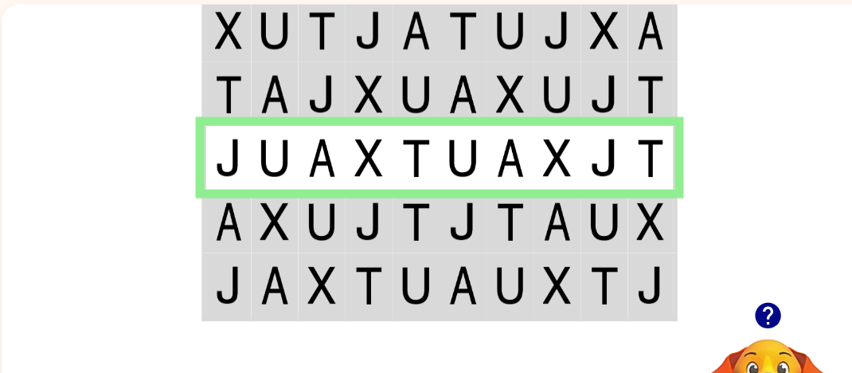
scroll to position [80, 0]
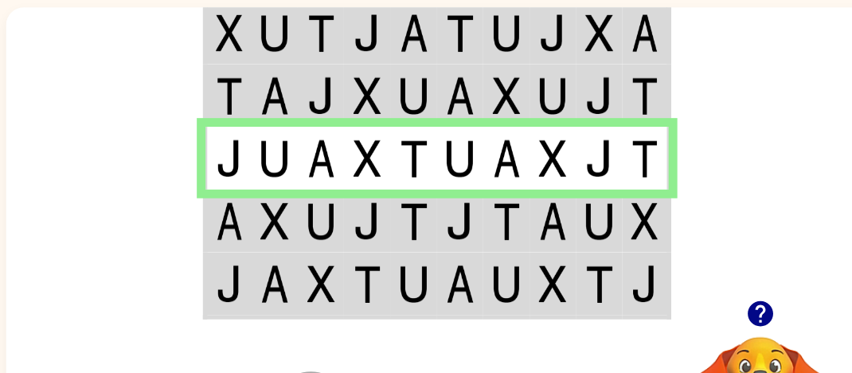
click at [569, 221] on img at bounding box center [574, 221] width 25 height 34
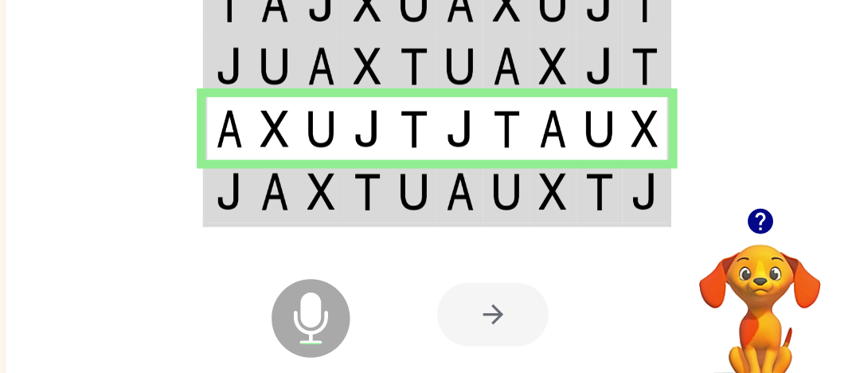
scroll to position [154, 0]
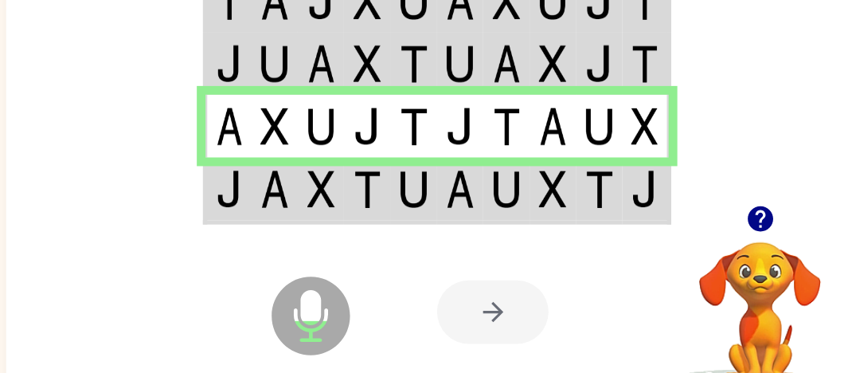
click at [247, 201] on td at bounding box center [235, 205] width 42 height 60
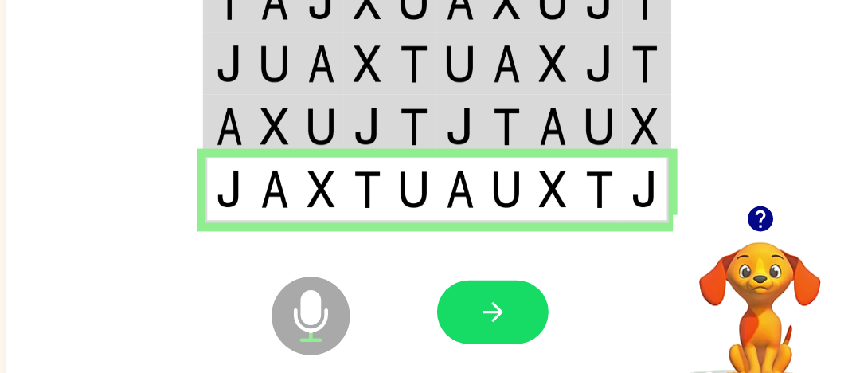
scroll to position [188, 0]
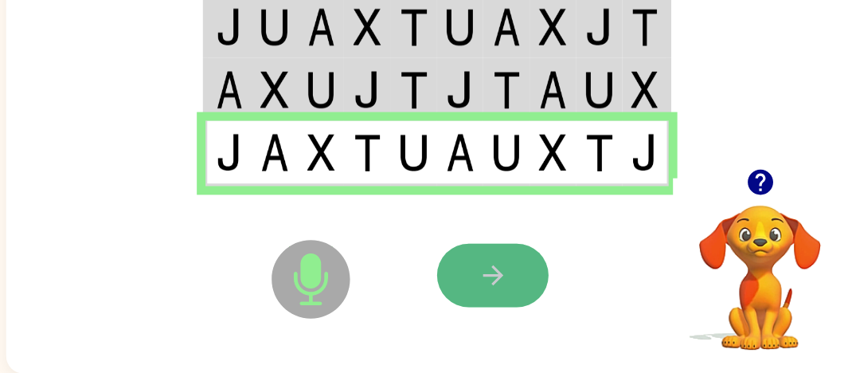
click at [479, 276] on icon "button" at bounding box center [477, 283] width 18 height 18
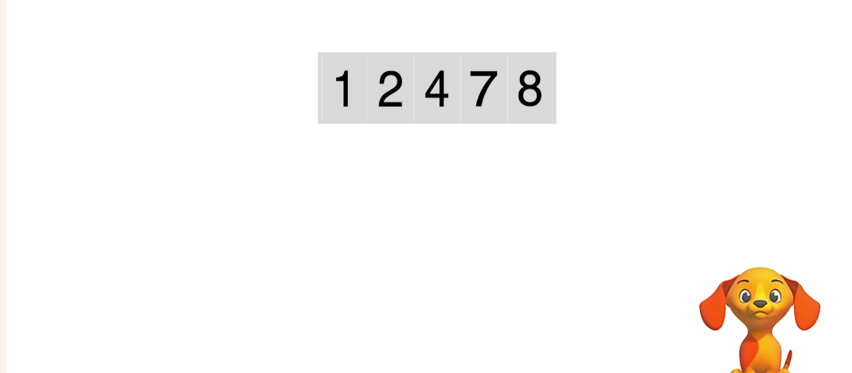
scroll to position [161, 0]
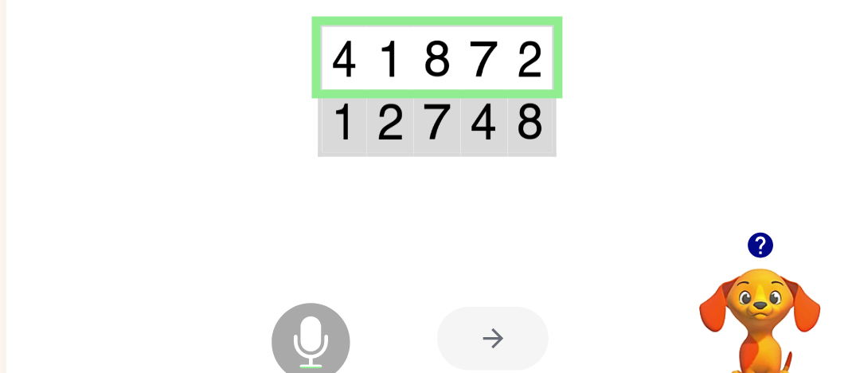
click at [351, 110] on img at bounding box center [341, 111] width 25 height 34
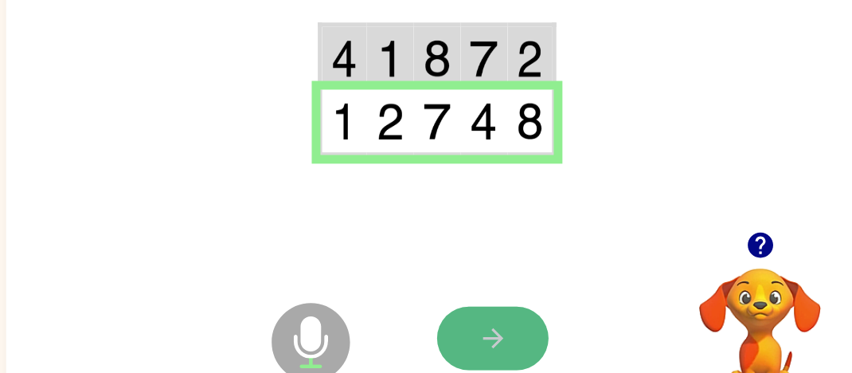
click at [453, 308] on button "button" at bounding box center [477, 309] width 102 height 58
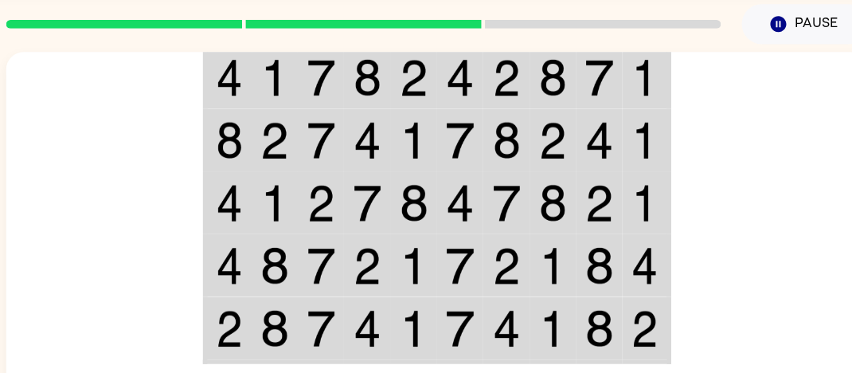
scroll to position [56, 0]
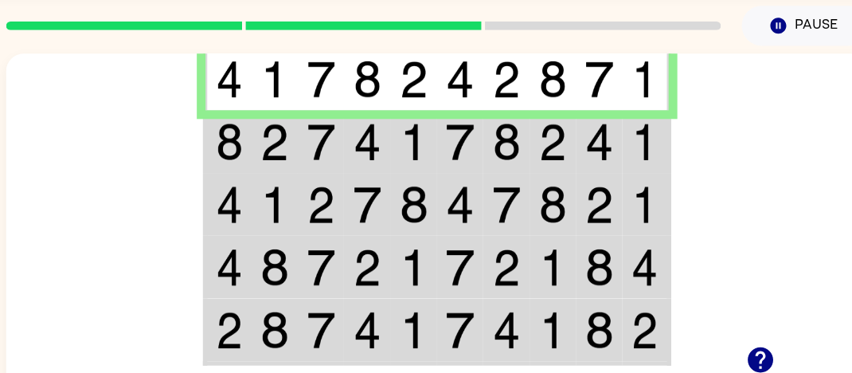
click at [262, 78] on td at bounding box center [278, 72] width 42 height 60
click at [487, 131] on img at bounding box center [489, 130] width 25 height 34
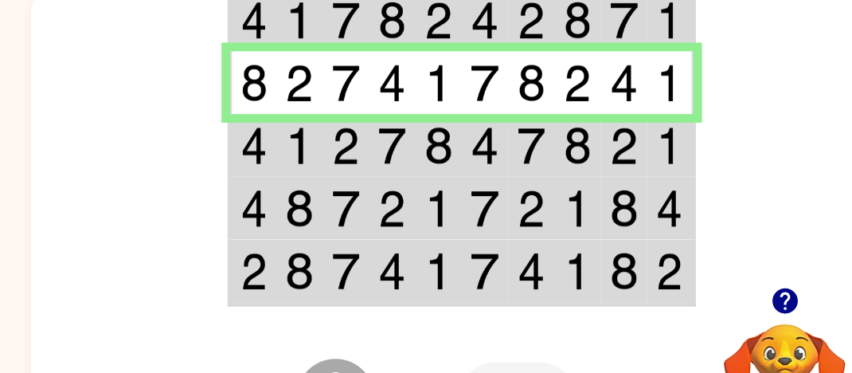
scroll to position [82, 0]
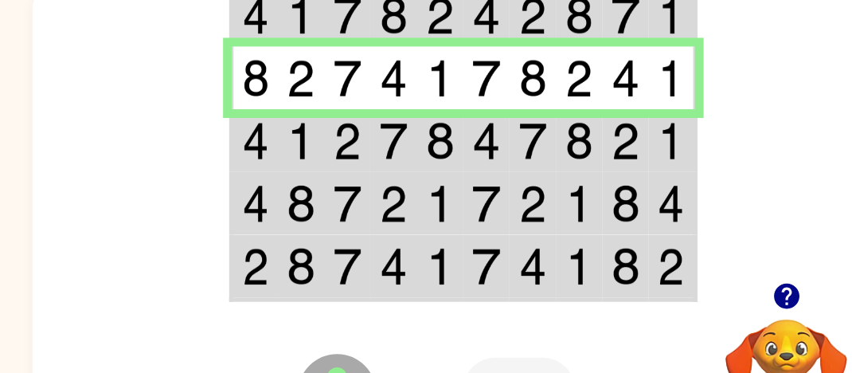
click at [430, 173] on td at bounding box center [447, 159] width 42 height 57
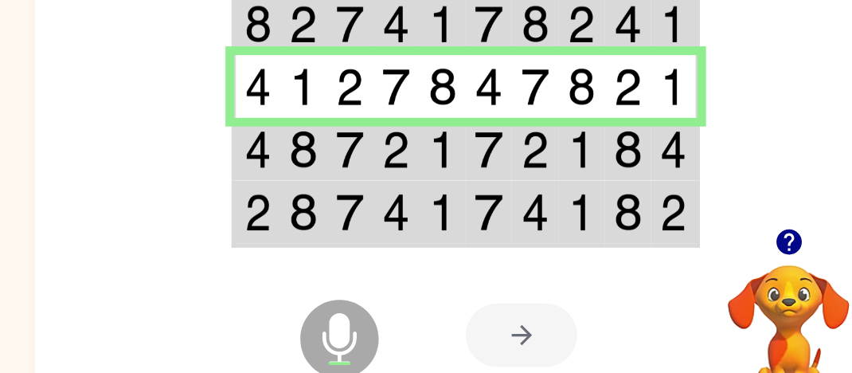
scroll to position [135, 0]
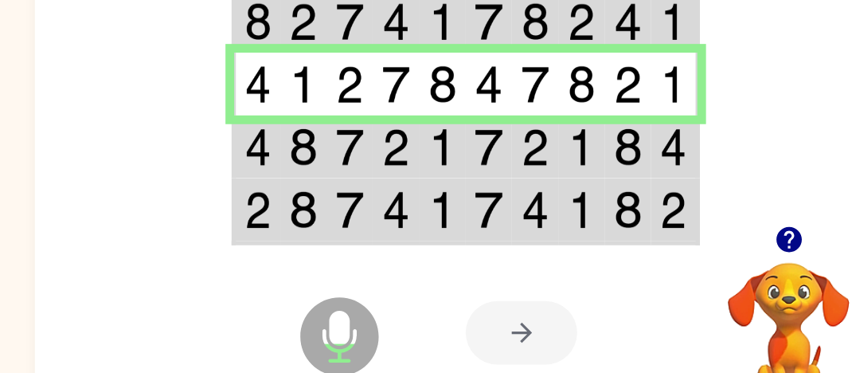
click at [372, 168] on img at bounding box center [362, 166] width 25 height 34
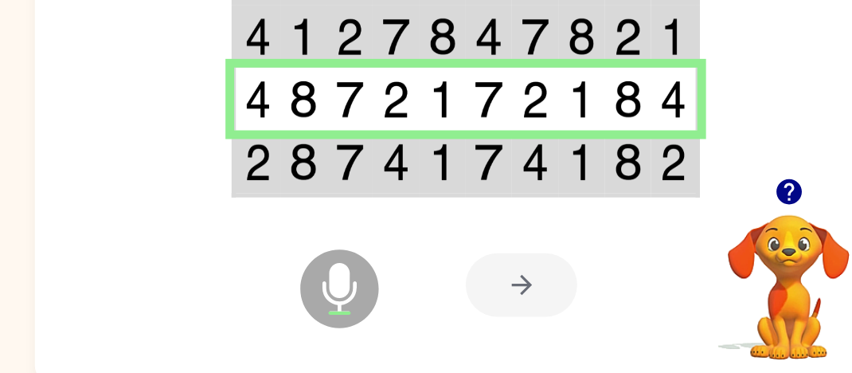
scroll to position [188, 0]
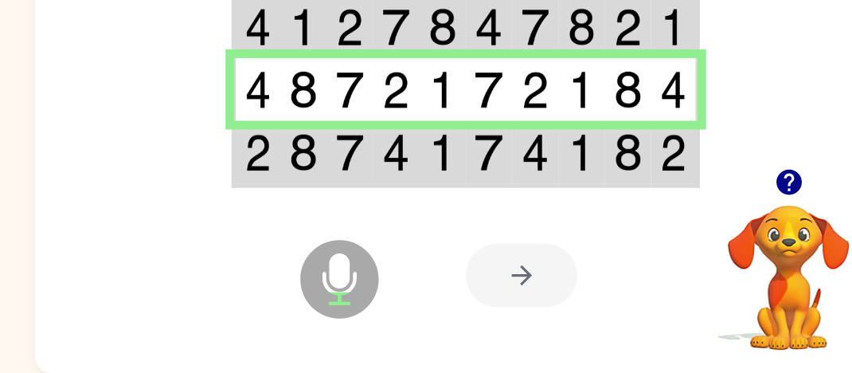
click at [457, 167] on img at bounding box center [446, 171] width 25 height 34
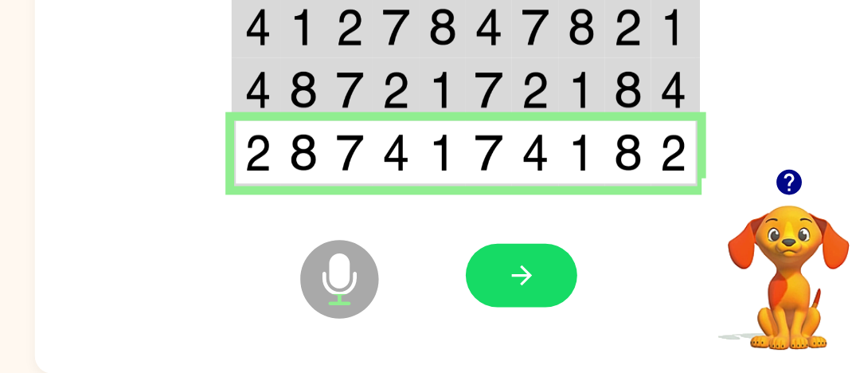
click at [457, 167] on img at bounding box center [446, 171] width 25 height 34
click at [613, 175] on img at bounding box center [616, 171] width 25 height 34
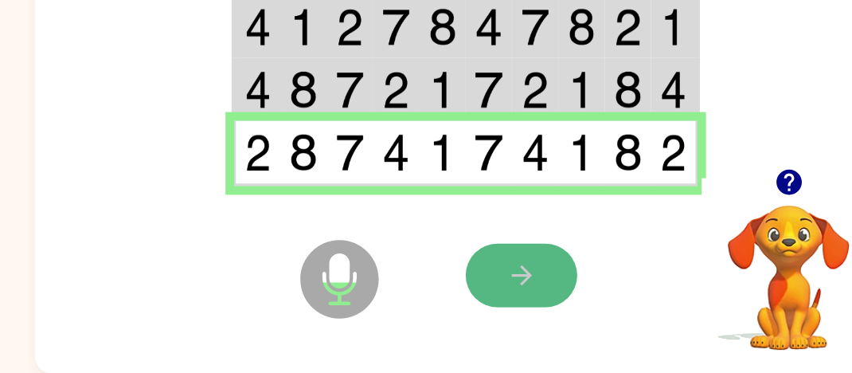
click at [444, 272] on button "button" at bounding box center [477, 283] width 102 height 58
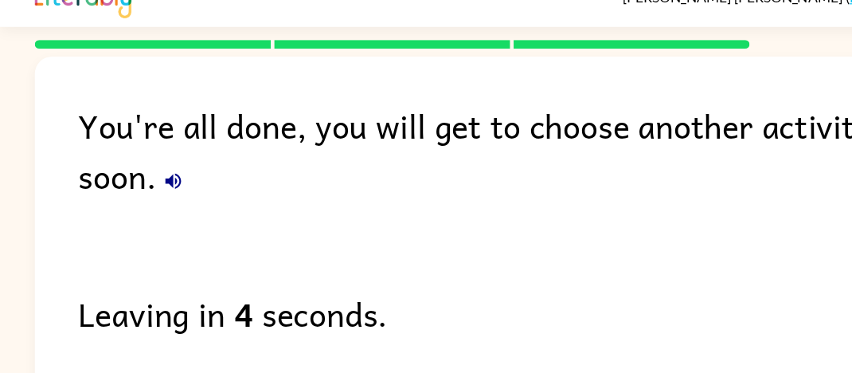
scroll to position [0, 0]
